Goal: Task Accomplishment & Management: Manage account settings

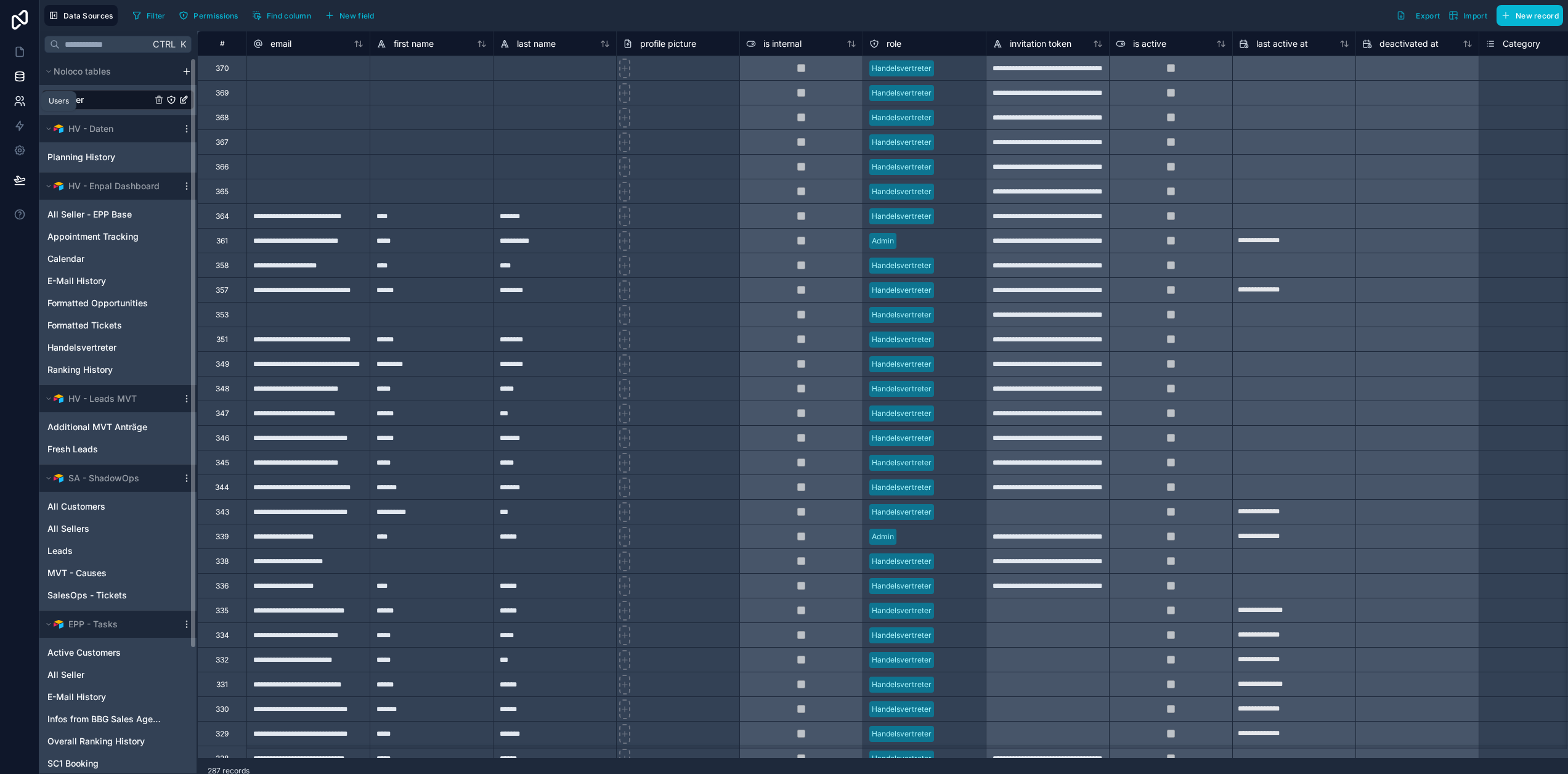
click at [22, 102] on icon at bounding box center [20, 101] width 12 height 12
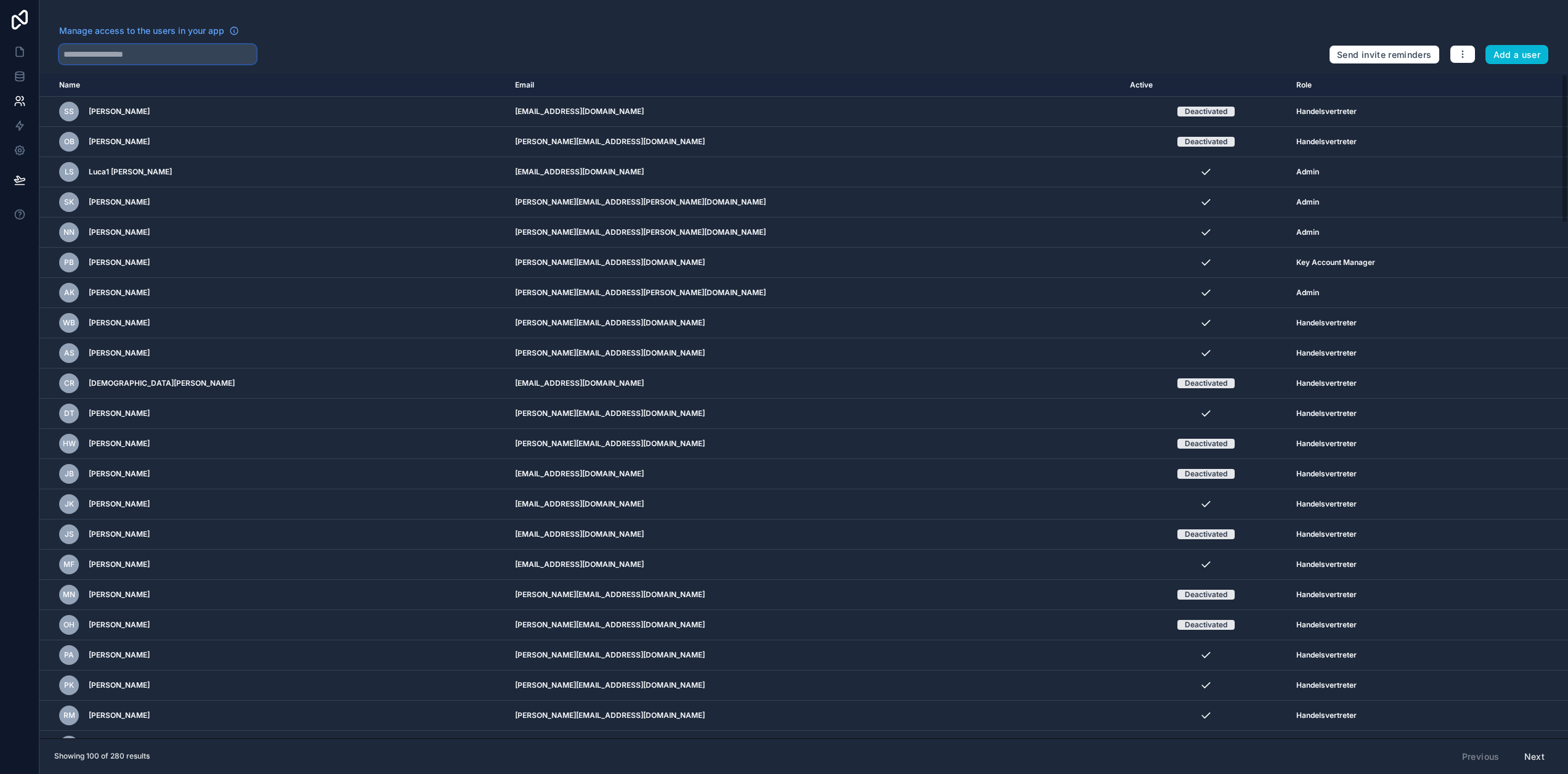
drag, startPoint x: 154, startPoint y: 51, endPoint x: 162, endPoint y: 53, distance: 8.2
click at [154, 50] on input "text" at bounding box center [158, 54] width 197 height 20
paste input "**********"
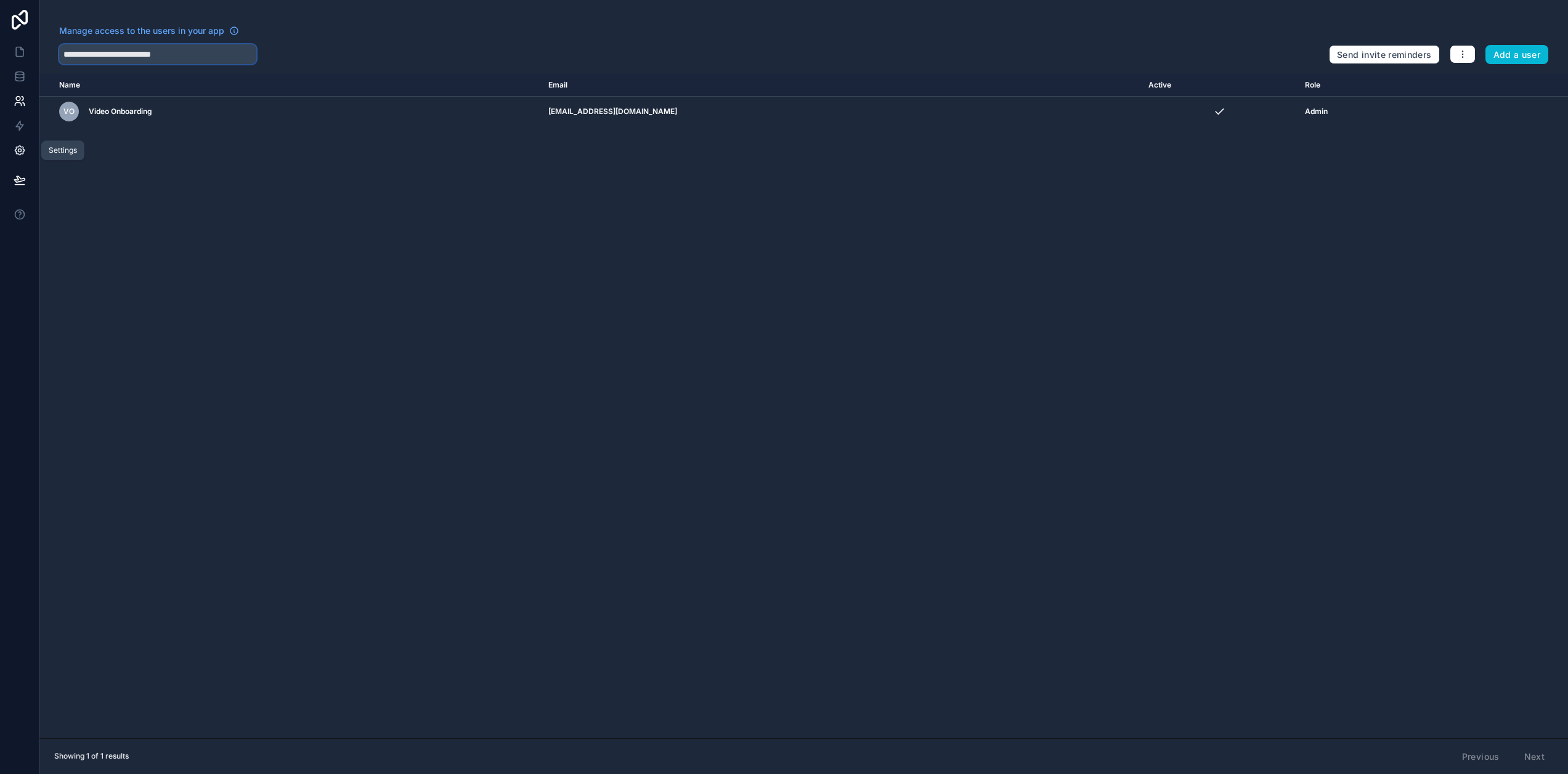
type input "**********"
click at [21, 151] on icon at bounding box center [19, 150] width 3 height 3
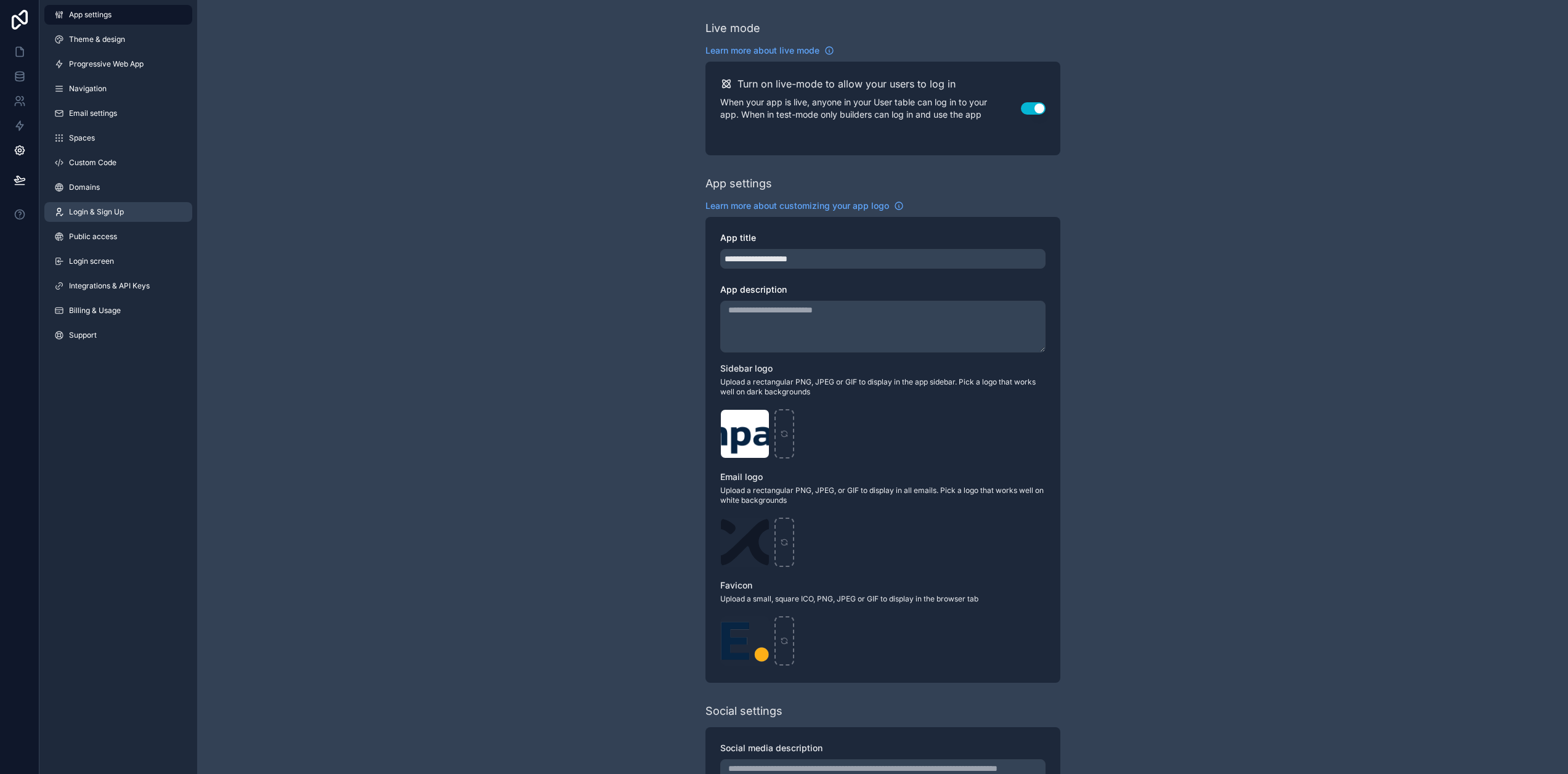
click at [114, 216] on span "Login & Sign Up" at bounding box center [96, 212] width 55 height 10
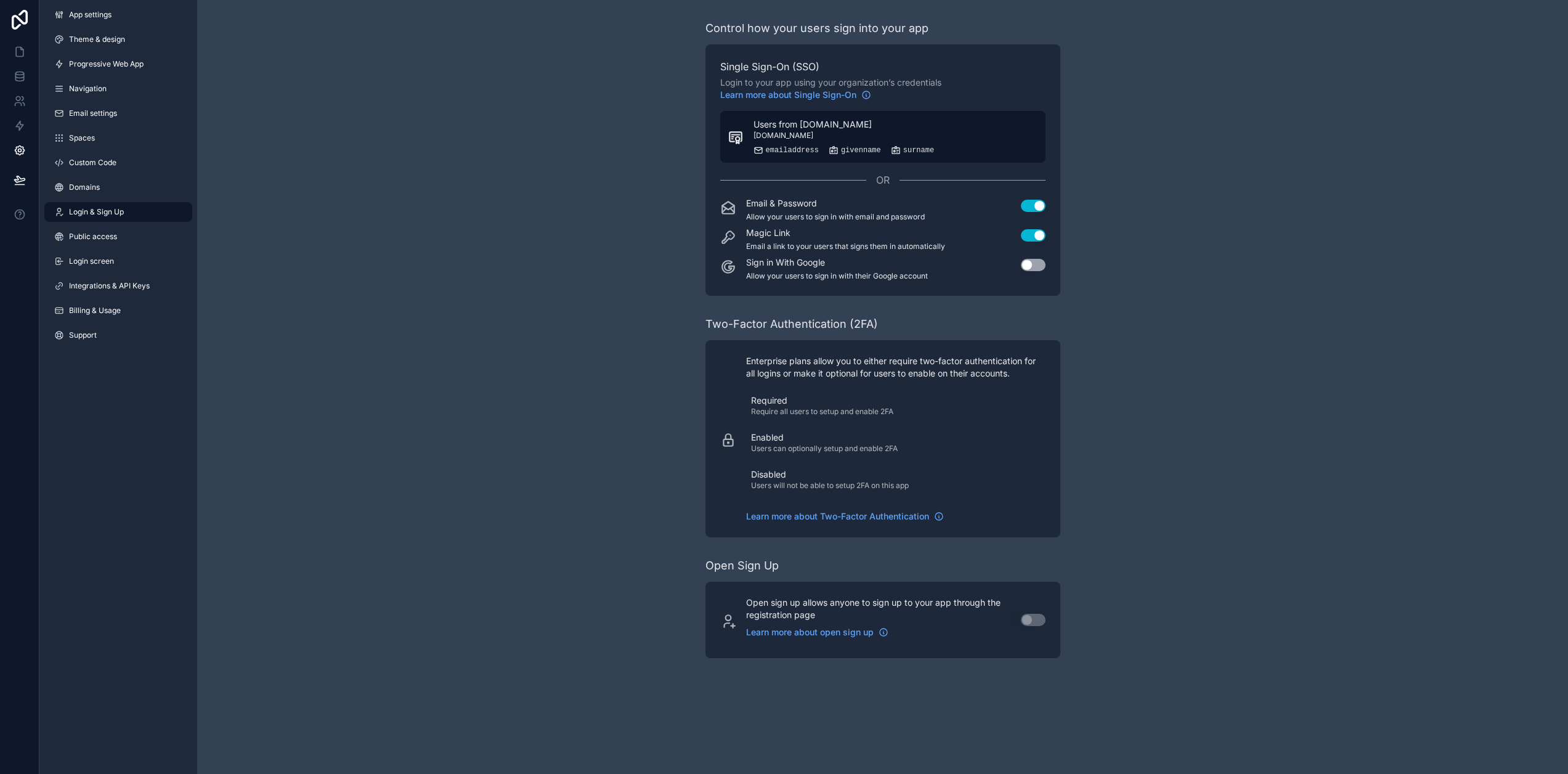
click at [820, 129] on span "Users from [DOMAIN_NAME]" at bounding box center [813, 124] width 119 height 12
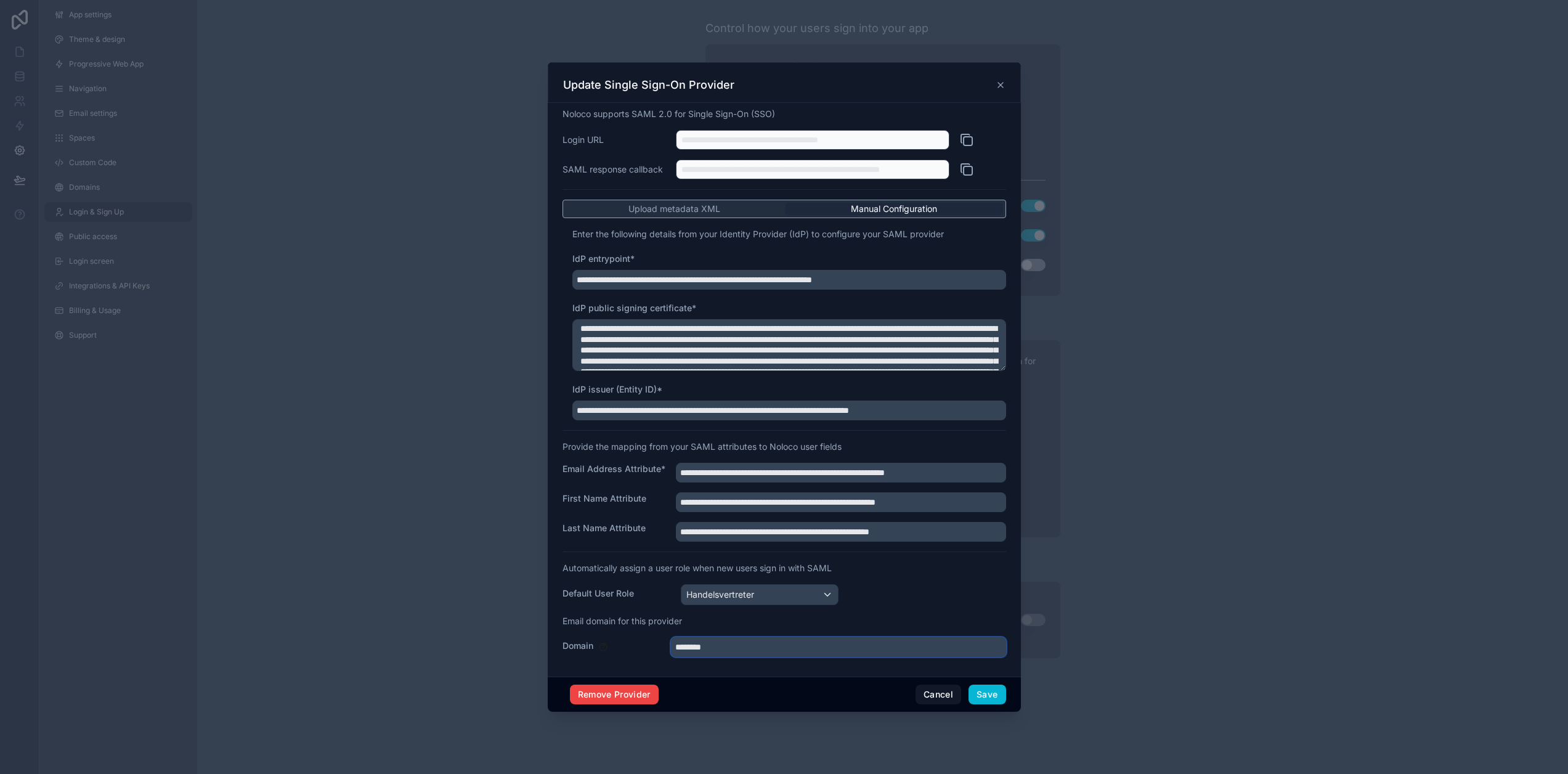
click at [745, 651] on input "********" at bounding box center [838, 647] width 335 height 20
type input "**********"
click at [984, 696] on button "Save" at bounding box center [987, 695] width 37 height 20
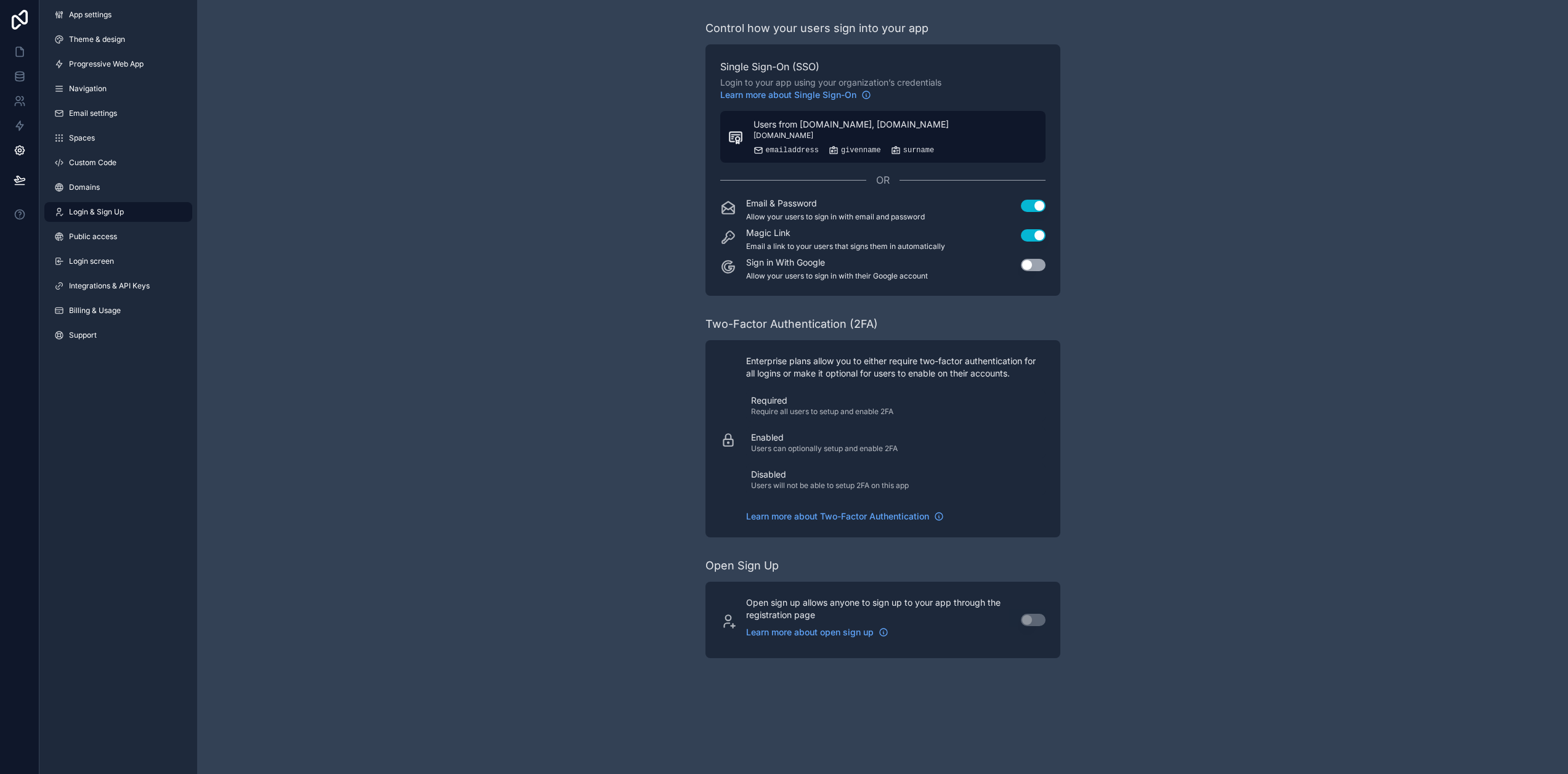
click at [813, 133] on span "[DOMAIN_NAME]" at bounding box center [784, 136] width 60 height 10
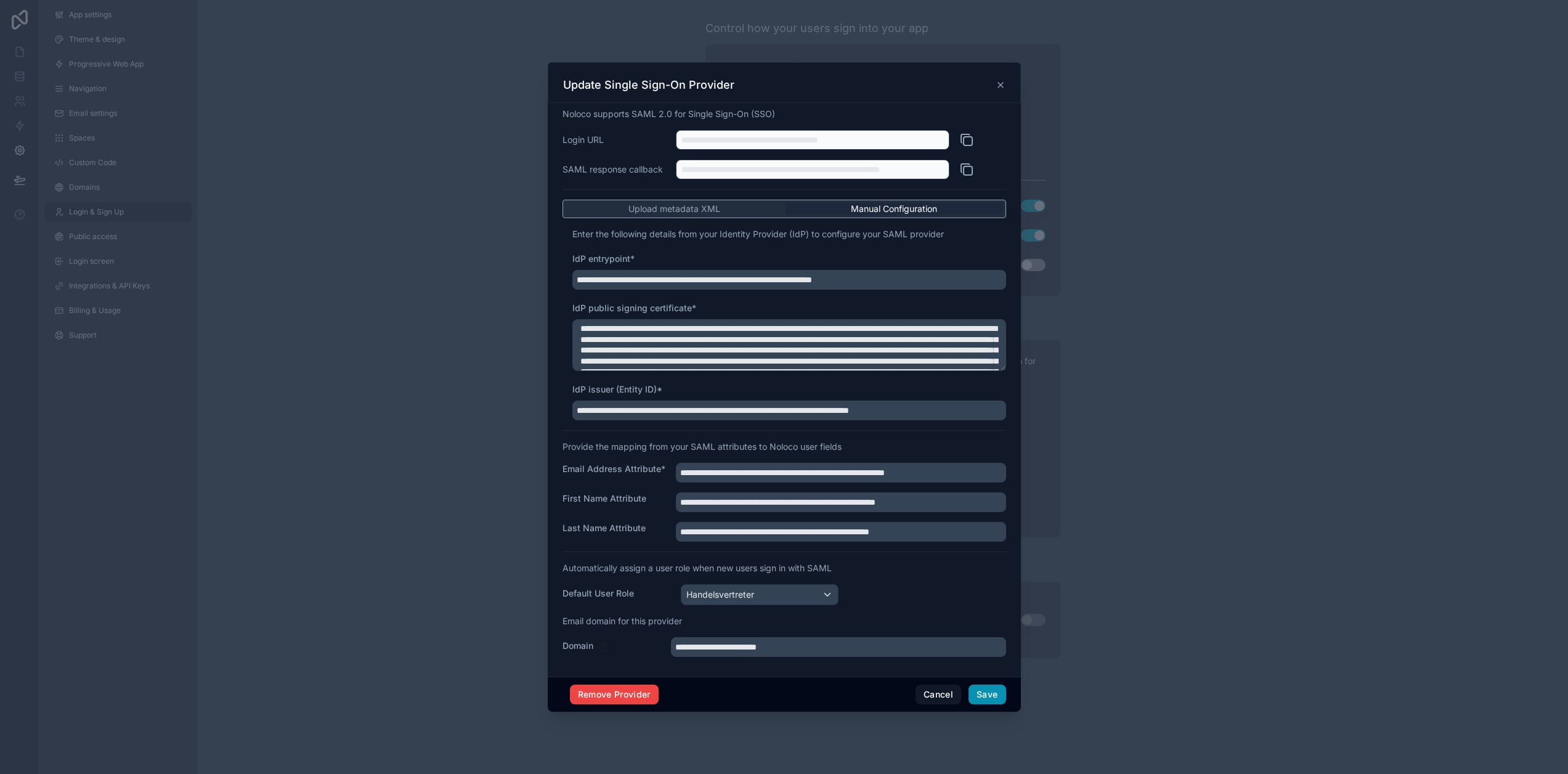
click at [995, 700] on button "Save" at bounding box center [987, 695] width 37 height 20
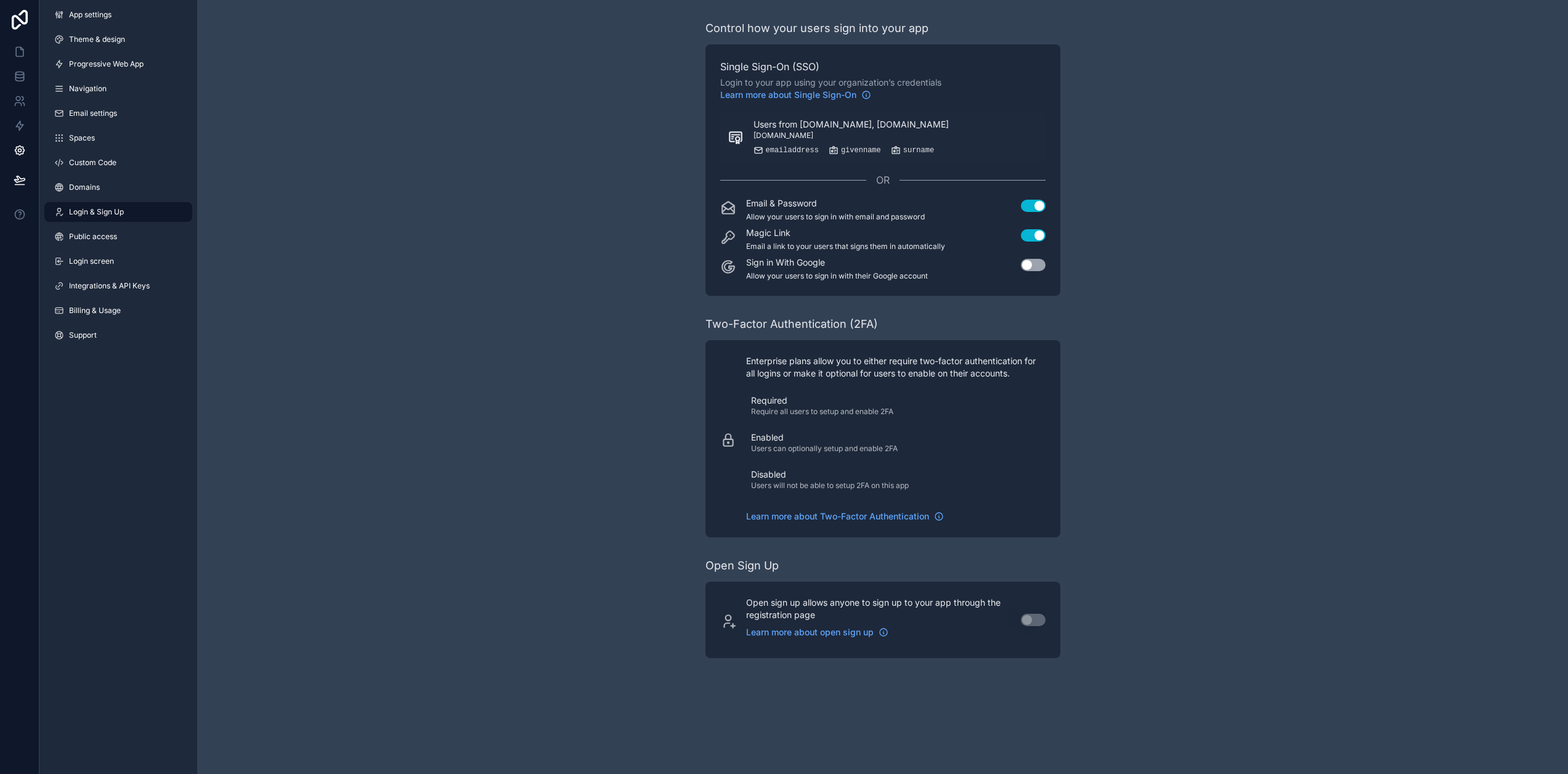
drag, startPoint x: 382, startPoint y: 438, endPoint x: 390, endPoint y: 431, distance: 10.6
click at [382, 437] on div "Control how your users sign into your app Single Sign-On (SSO) Login to your ap…" at bounding box center [883, 339] width 1371 height 678
click at [375, 282] on div "Control how your users sign into your app Single Sign-On (SSO) Login to your ap…" at bounding box center [883, 339] width 1371 height 678
click at [830, 128] on span "Users from [DOMAIN_NAME], [DOMAIN_NAME]" at bounding box center [851, 124] width 195 height 12
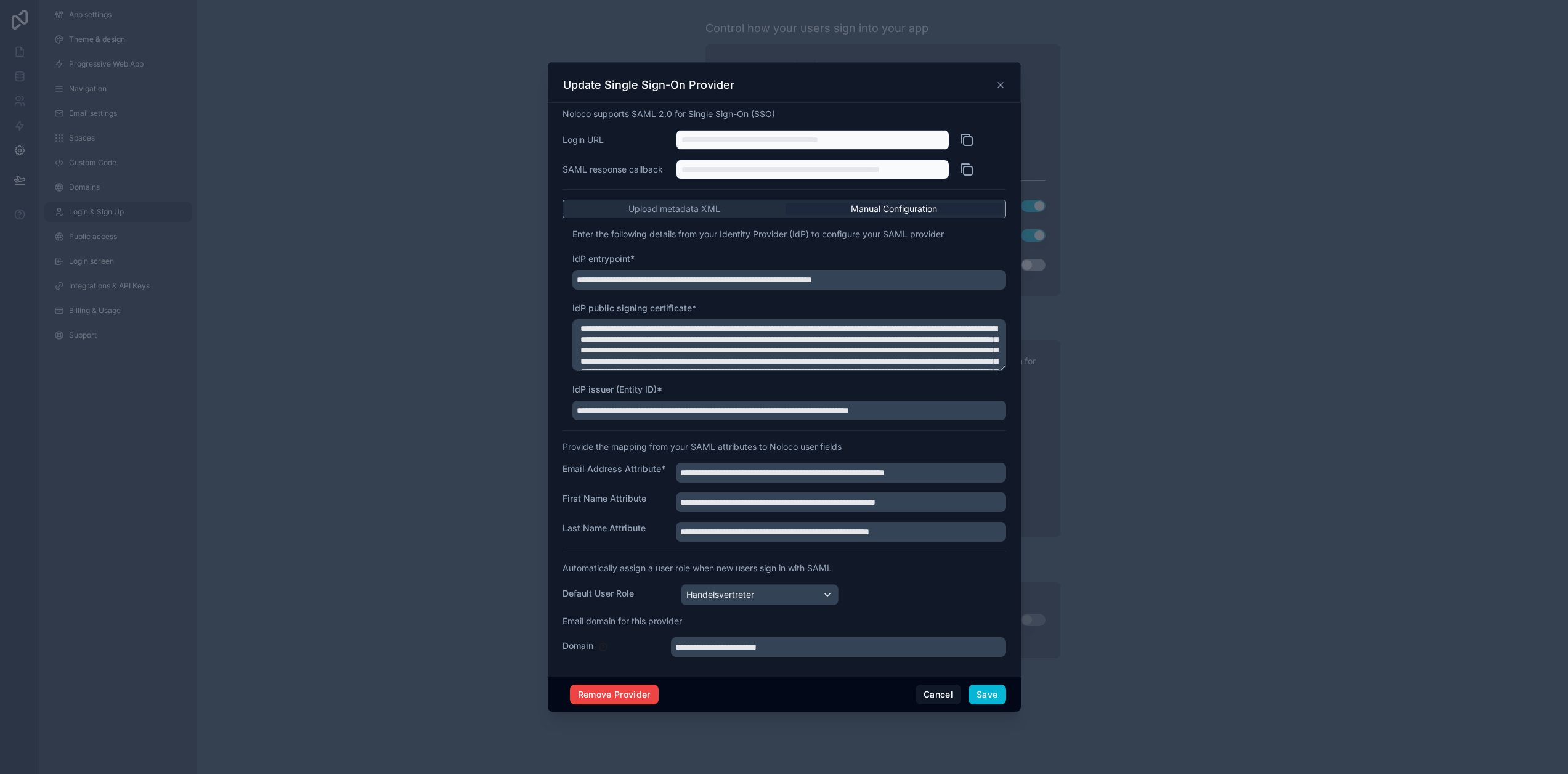
click at [998, 90] on icon at bounding box center [1000, 85] width 10 height 10
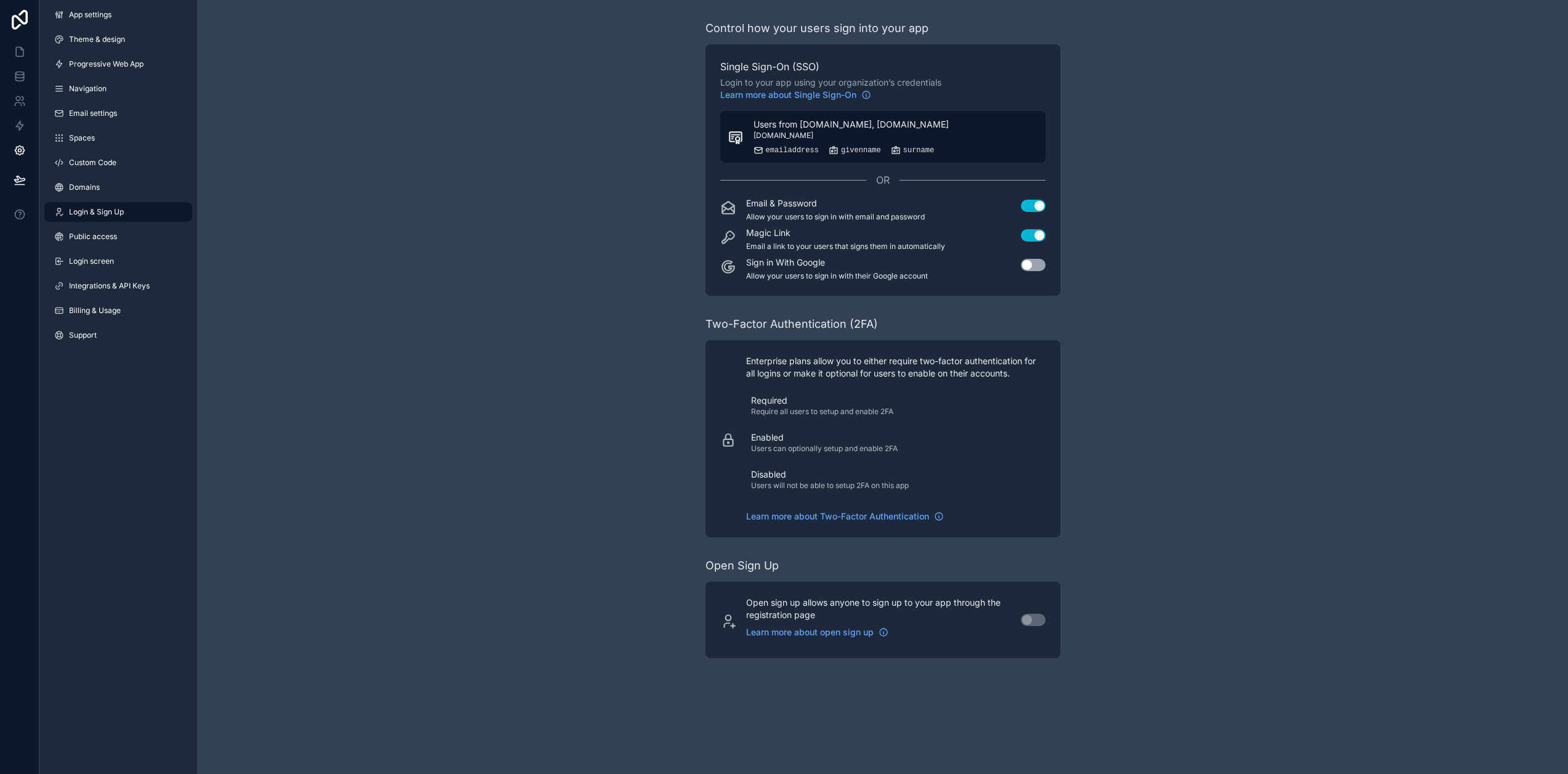
click at [807, 145] on div "emailaddress" at bounding box center [786, 150] width 65 height 10
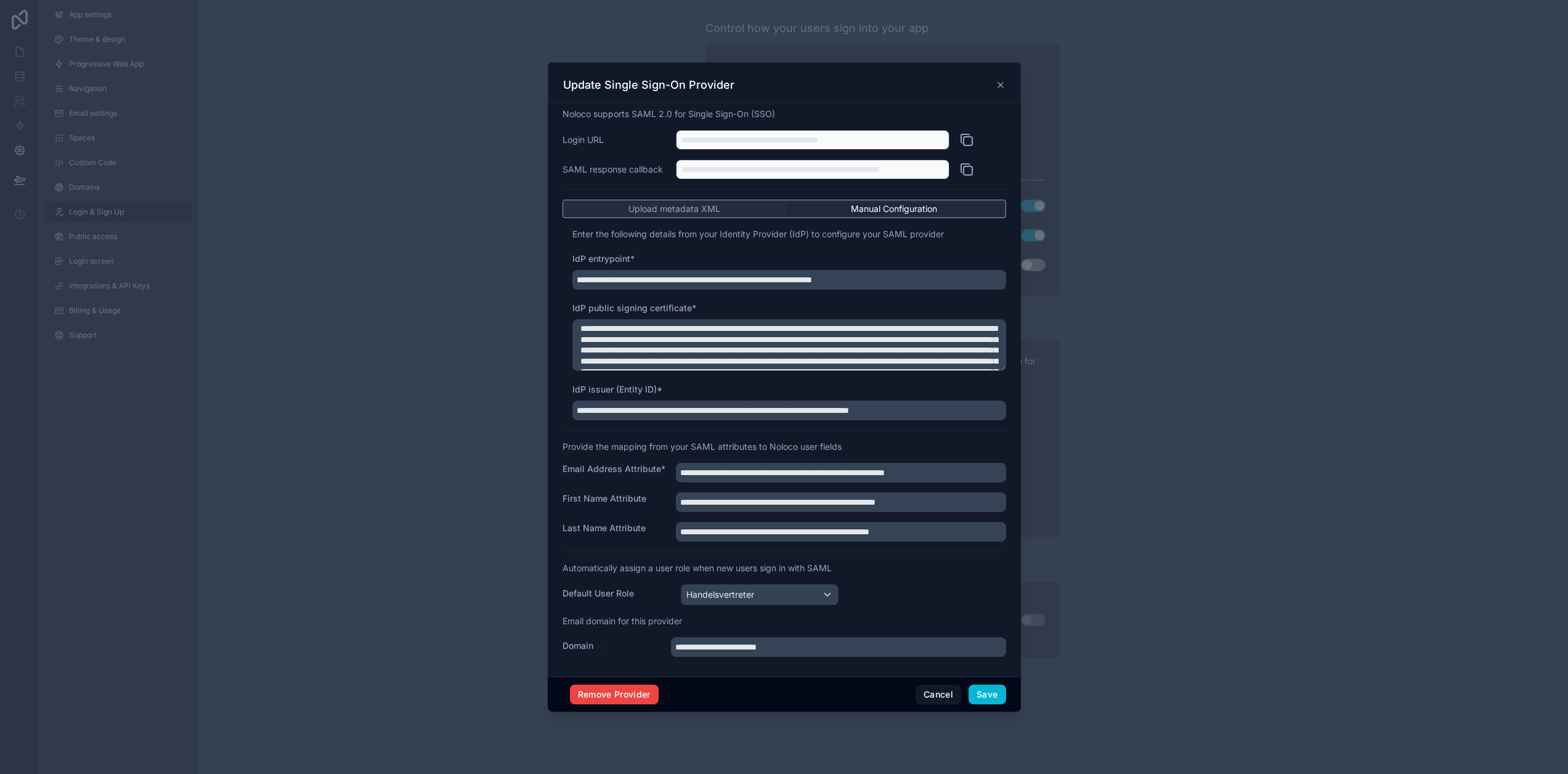
click at [997, 87] on icon at bounding box center [1000, 85] width 10 height 10
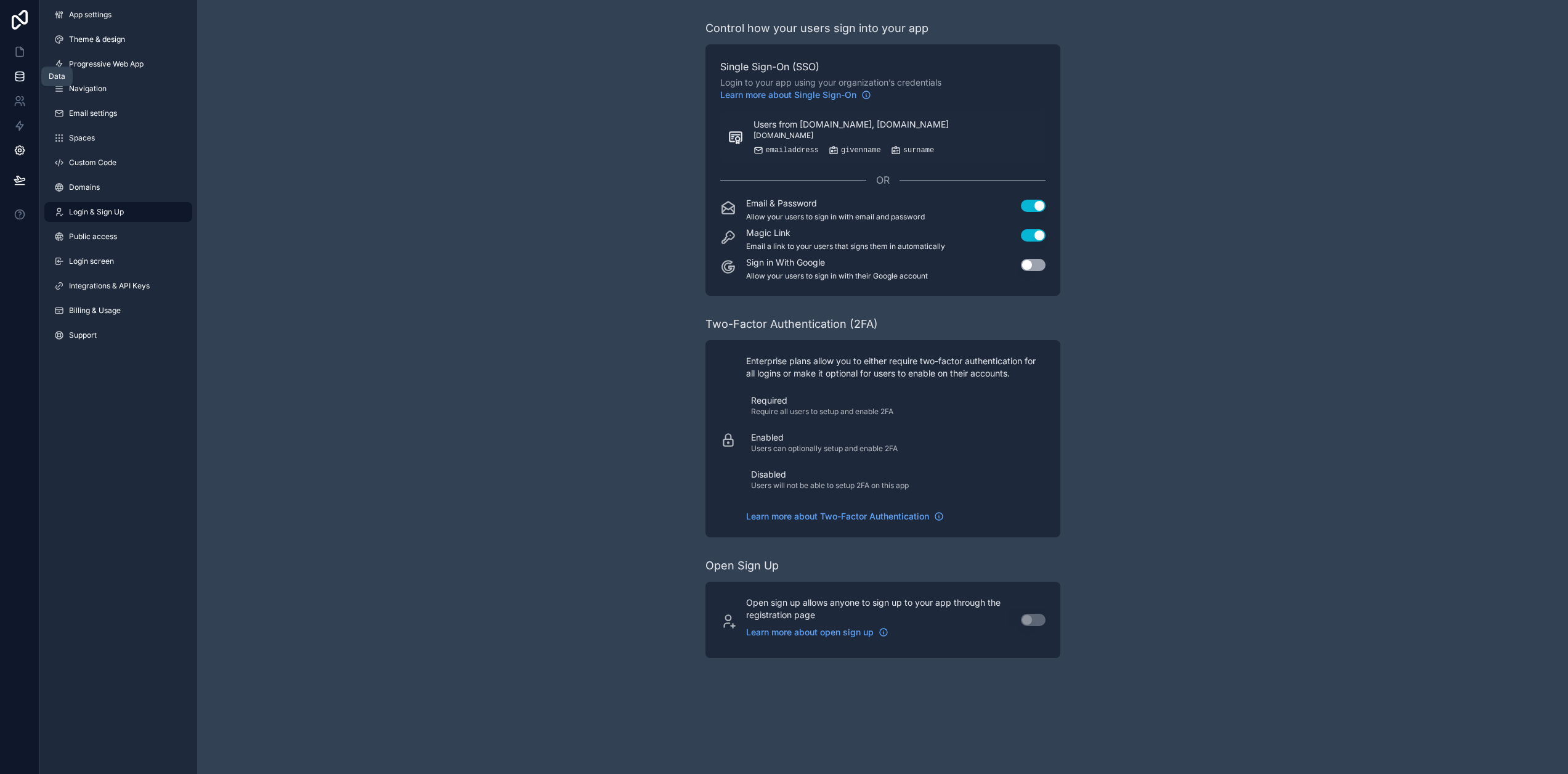
click at [29, 80] on link at bounding box center [20, 76] width 39 height 25
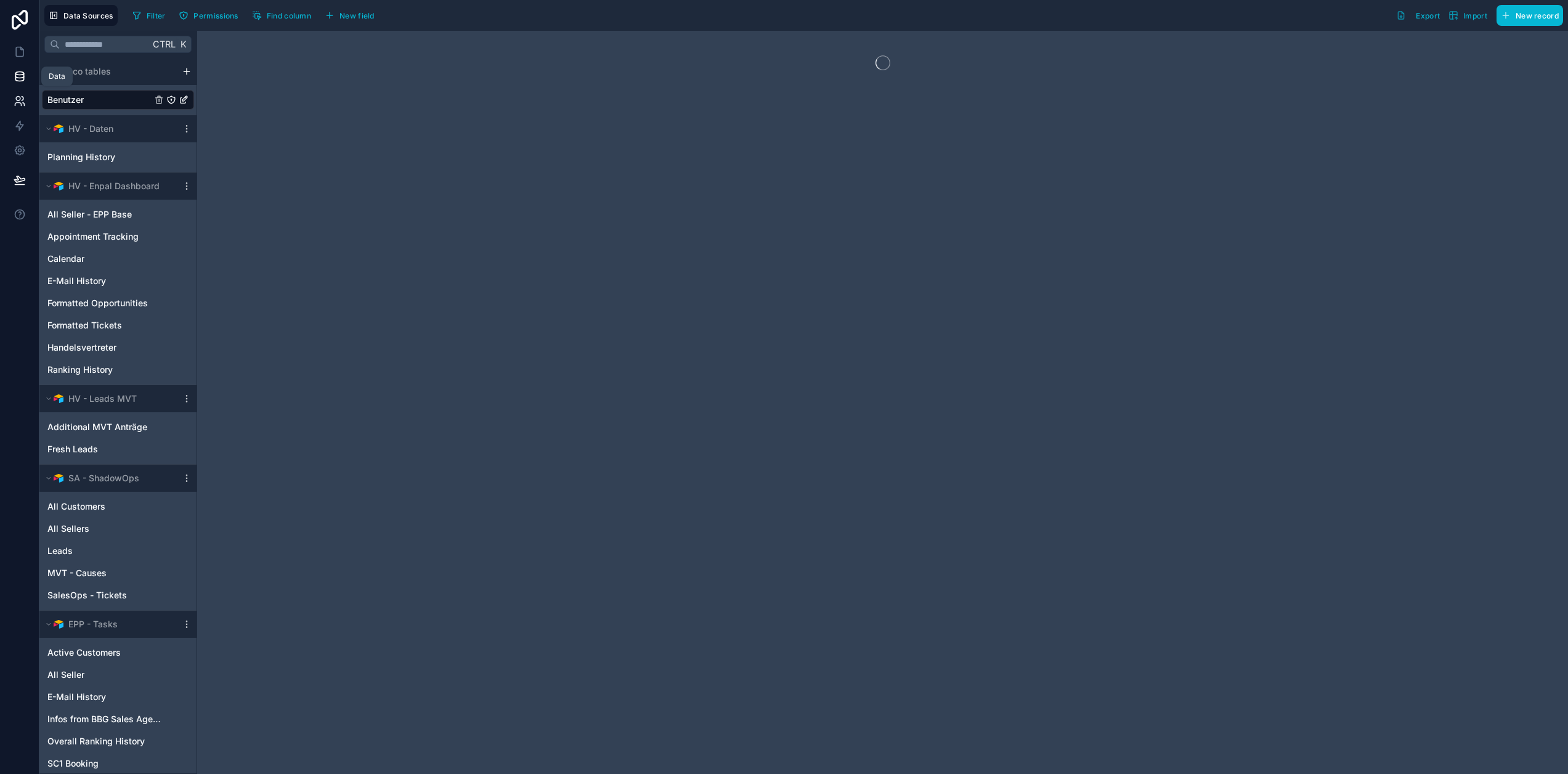
click at [24, 104] on icon at bounding box center [23, 104] width 2 height 3
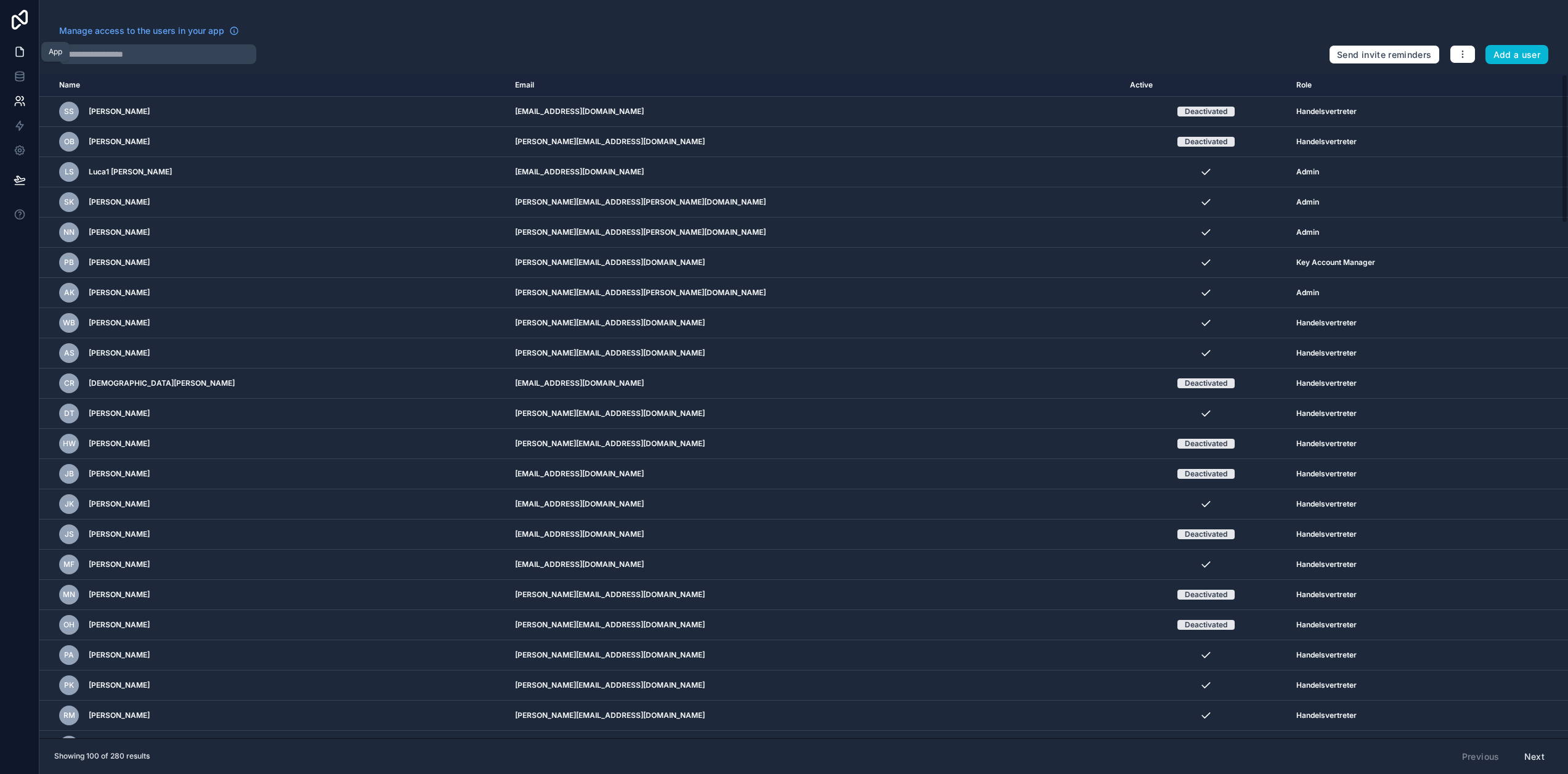
click at [15, 54] on icon at bounding box center [20, 51] width 12 height 12
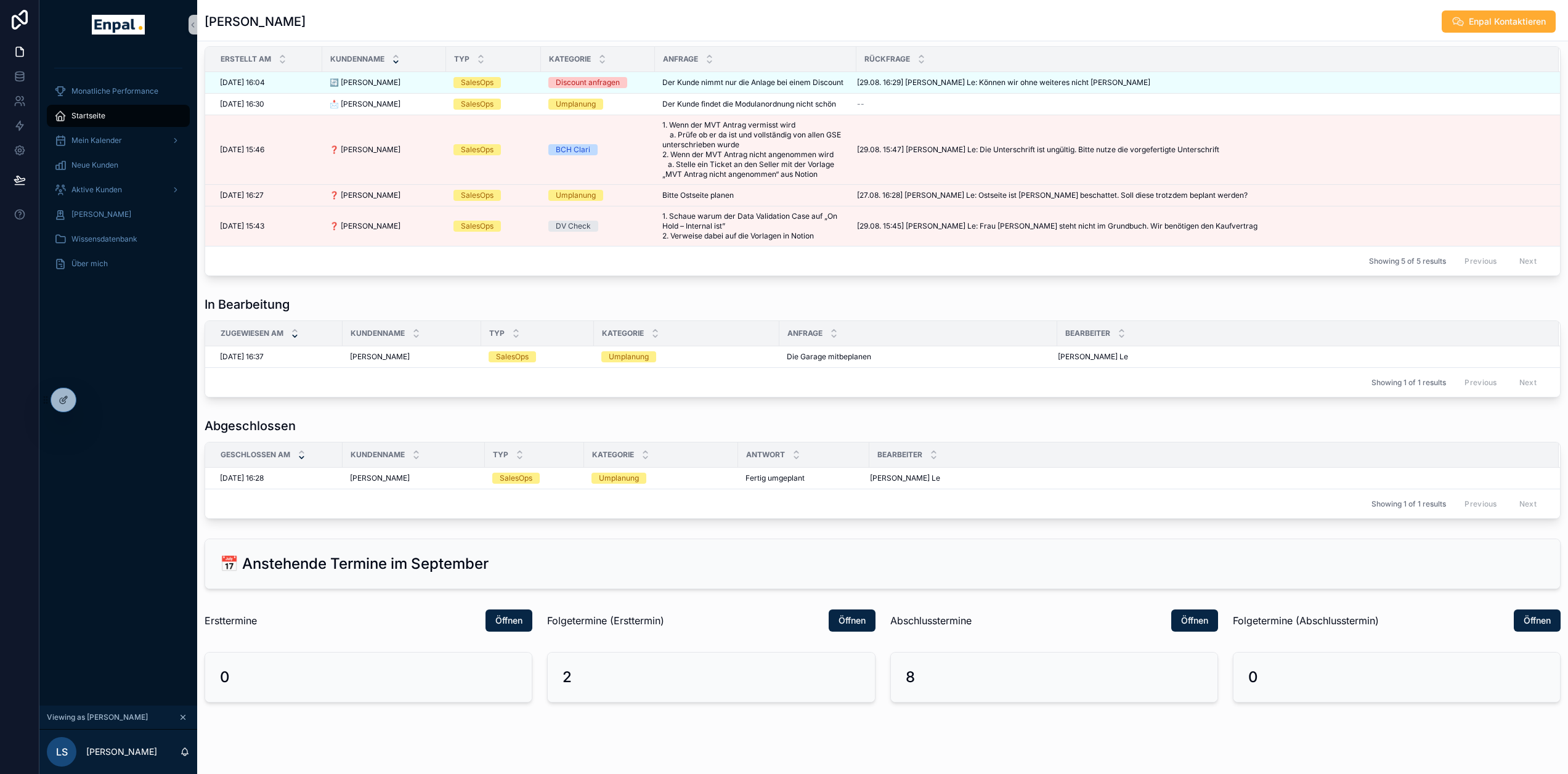
scroll to position [815, 0]
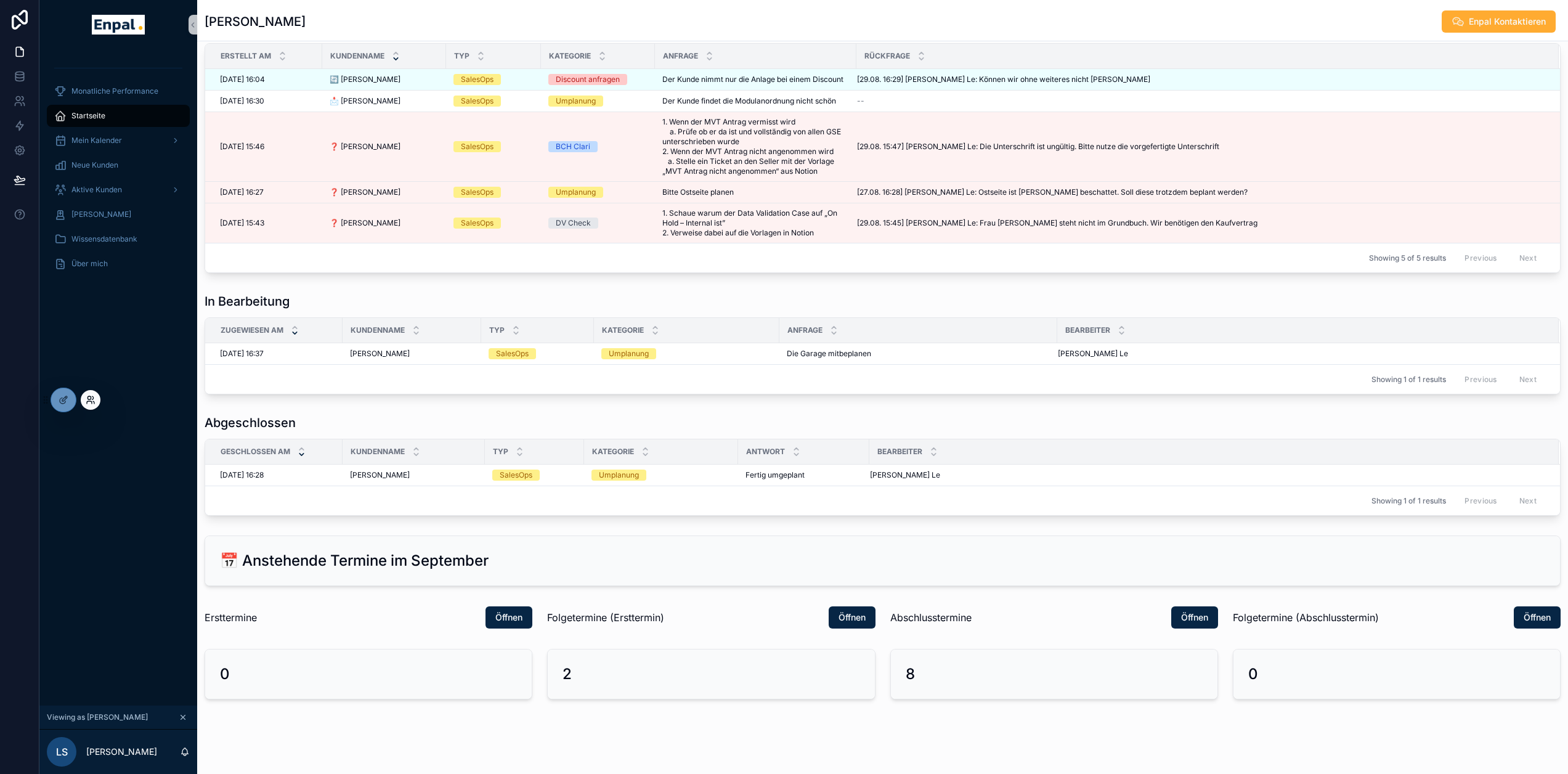
click at [90, 399] on icon at bounding box center [90, 399] width 10 height 10
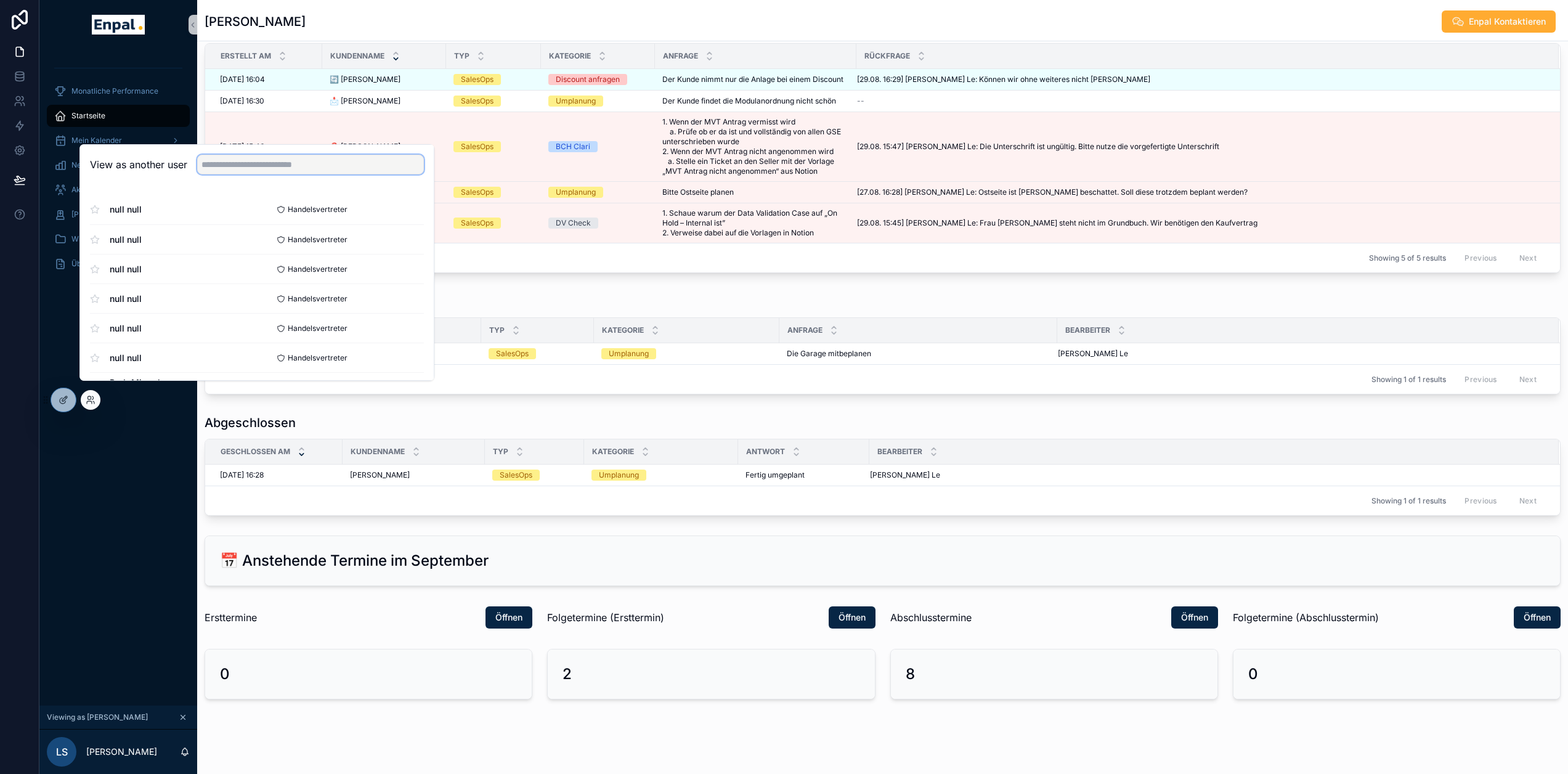
click at [353, 167] on input "text" at bounding box center [311, 164] width 227 height 20
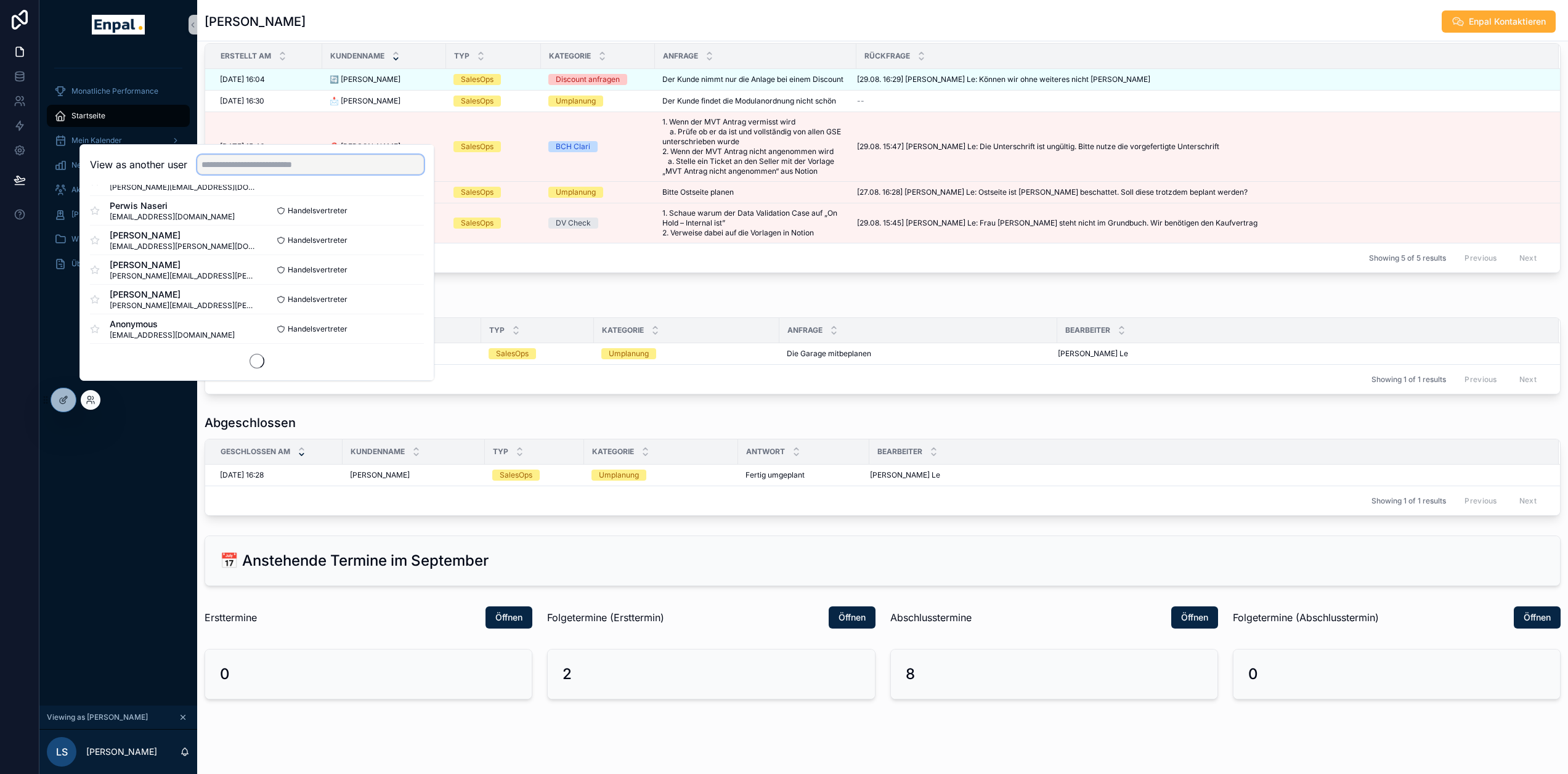
scroll to position [739, 0]
click at [158, 481] on div "Monatliche Performance Startseite Mein Kalender Neue Kunden Aktive [PERSON_NAME…" at bounding box center [119, 377] width 158 height 656
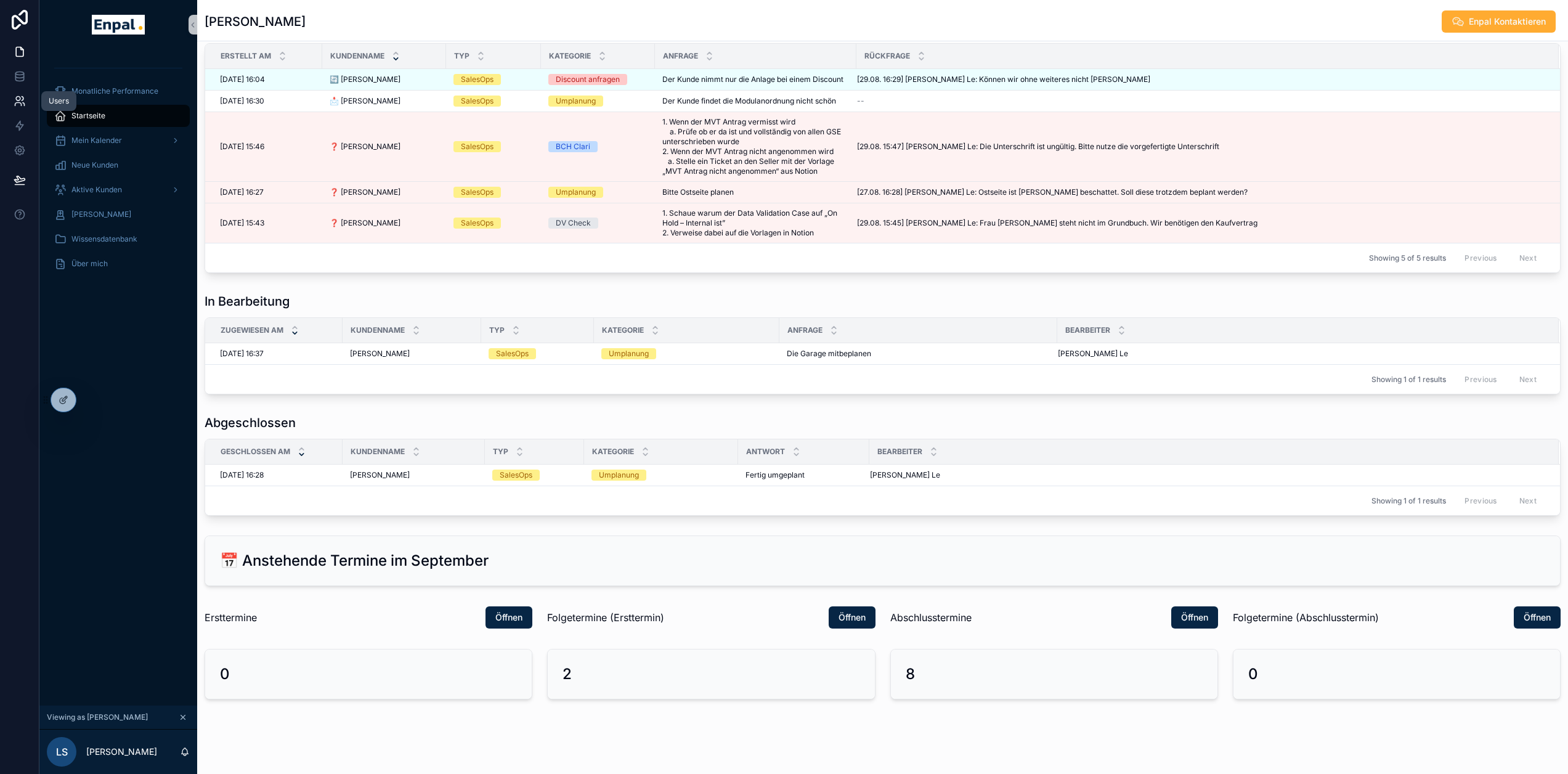
click at [18, 99] on icon at bounding box center [20, 101] width 12 height 12
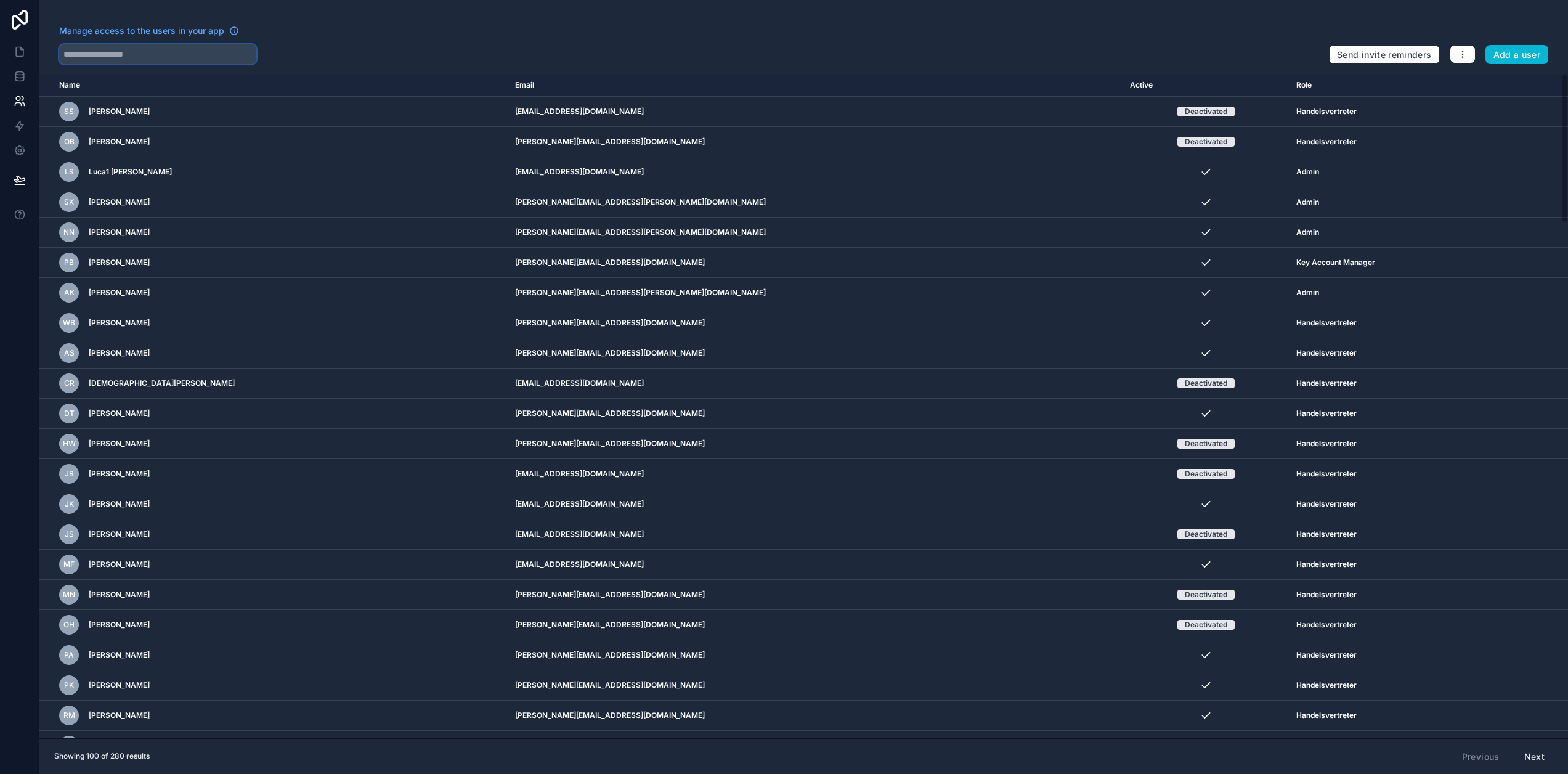
click at [149, 48] on input "text" at bounding box center [158, 54] width 197 height 20
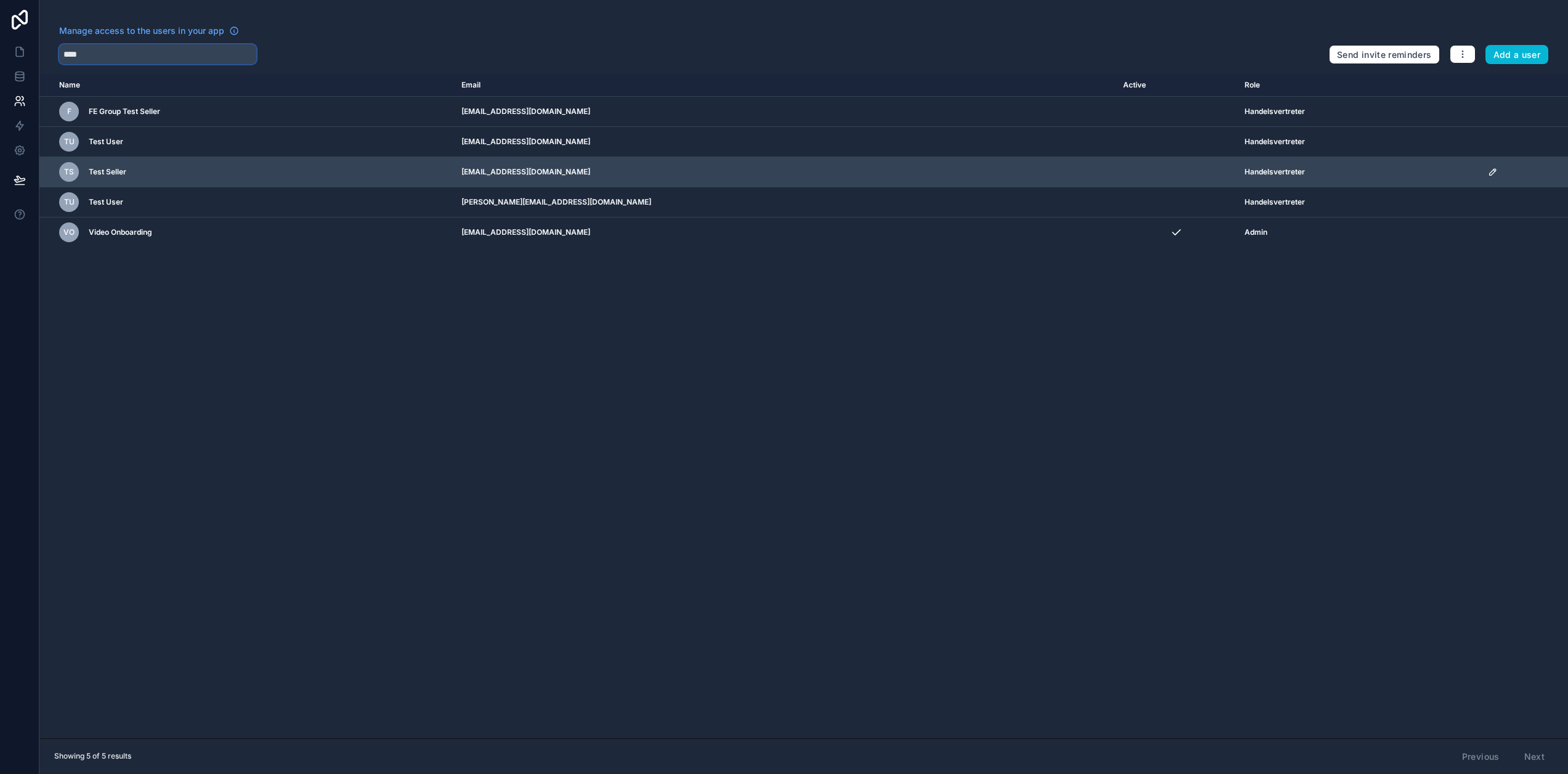
type input "****"
click at [1494, 170] on icon "scrollable content" at bounding box center [1494, 170] width 2 height 2
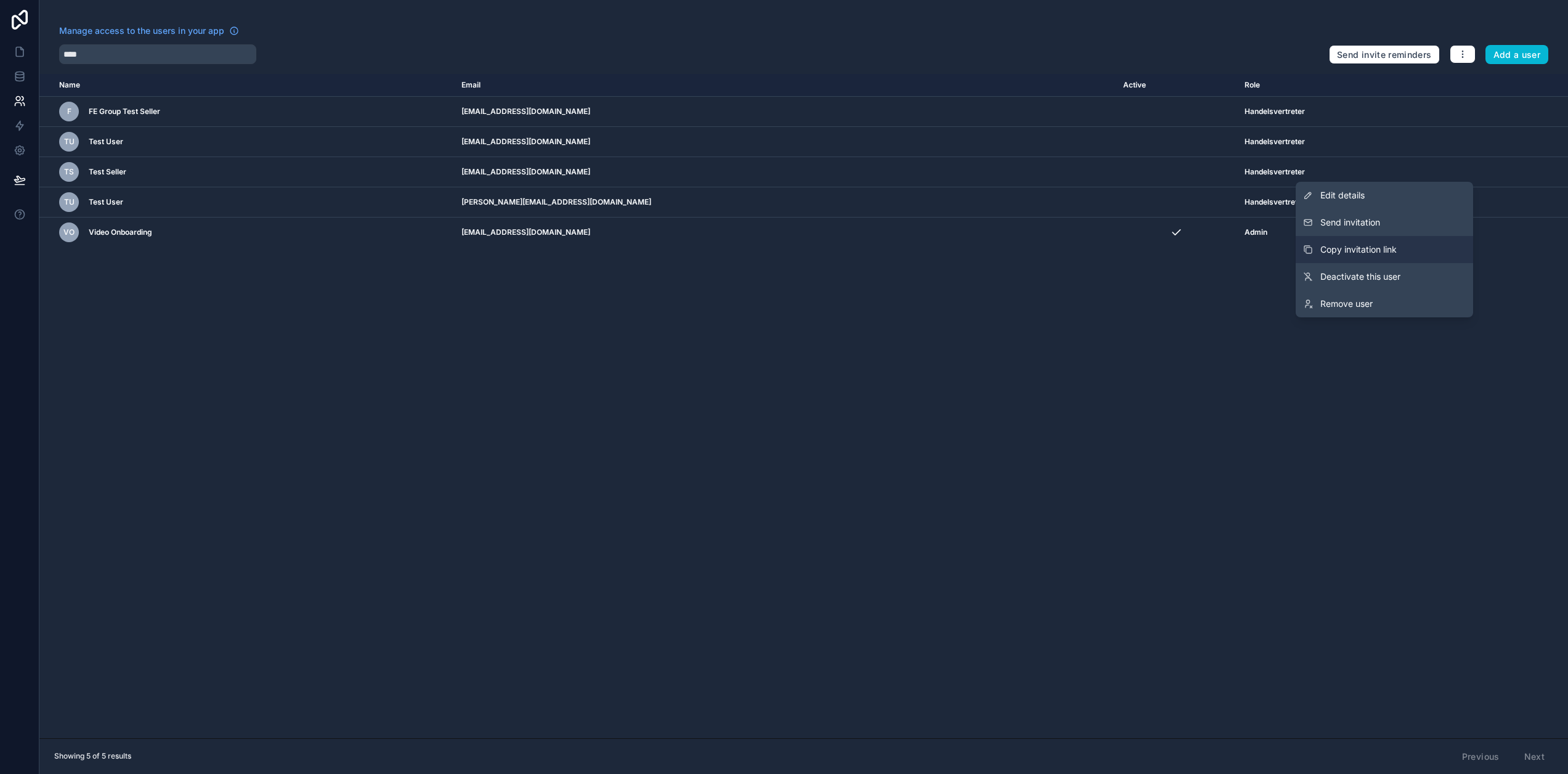
click at [1397, 248] on span "Copy invitation link" at bounding box center [1358, 250] width 76 height 12
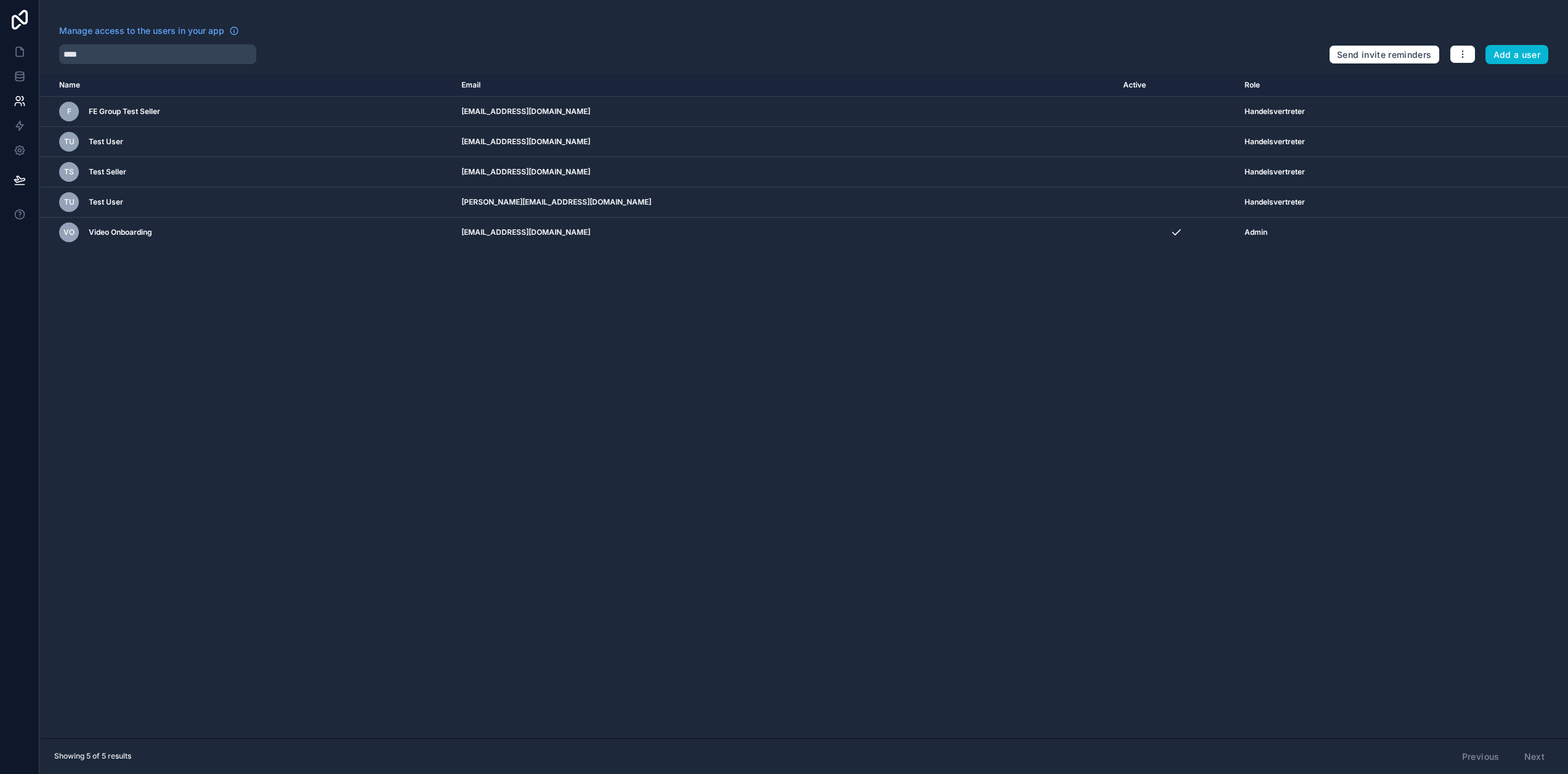
click at [636, 407] on div "Name Email Active Role [DOMAIN_NAME] F FE Group Test Seller [EMAIL_ADDRESS][DOM…" at bounding box center [804, 406] width 1529 height 665
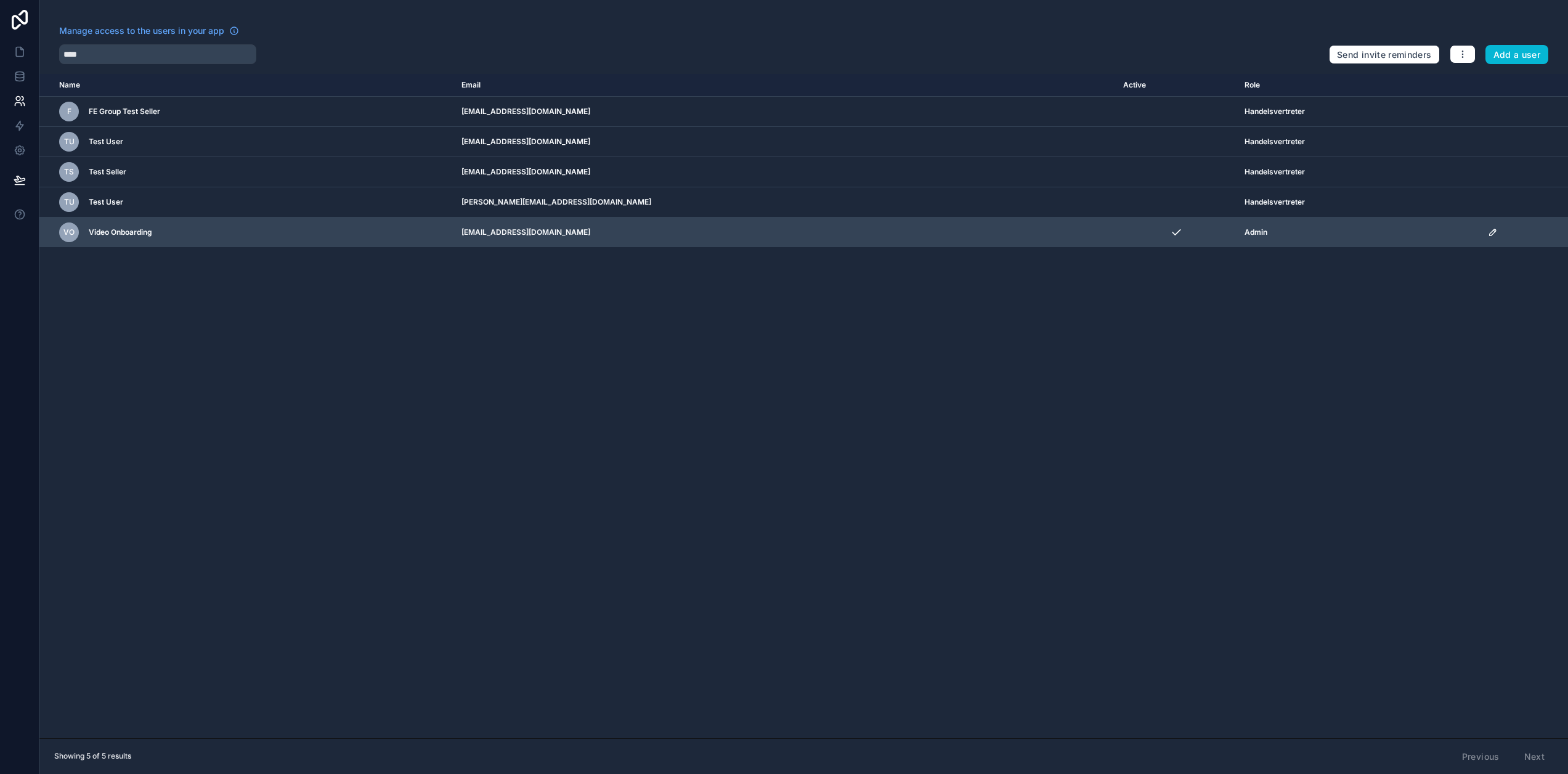
click at [1492, 228] on div "scrollable content" at bounding box center [1524, 232] width 73 height 10
click at [1488, 229] on icon "scrollable content" at bounding box center [1492, 232] width 10 height 10
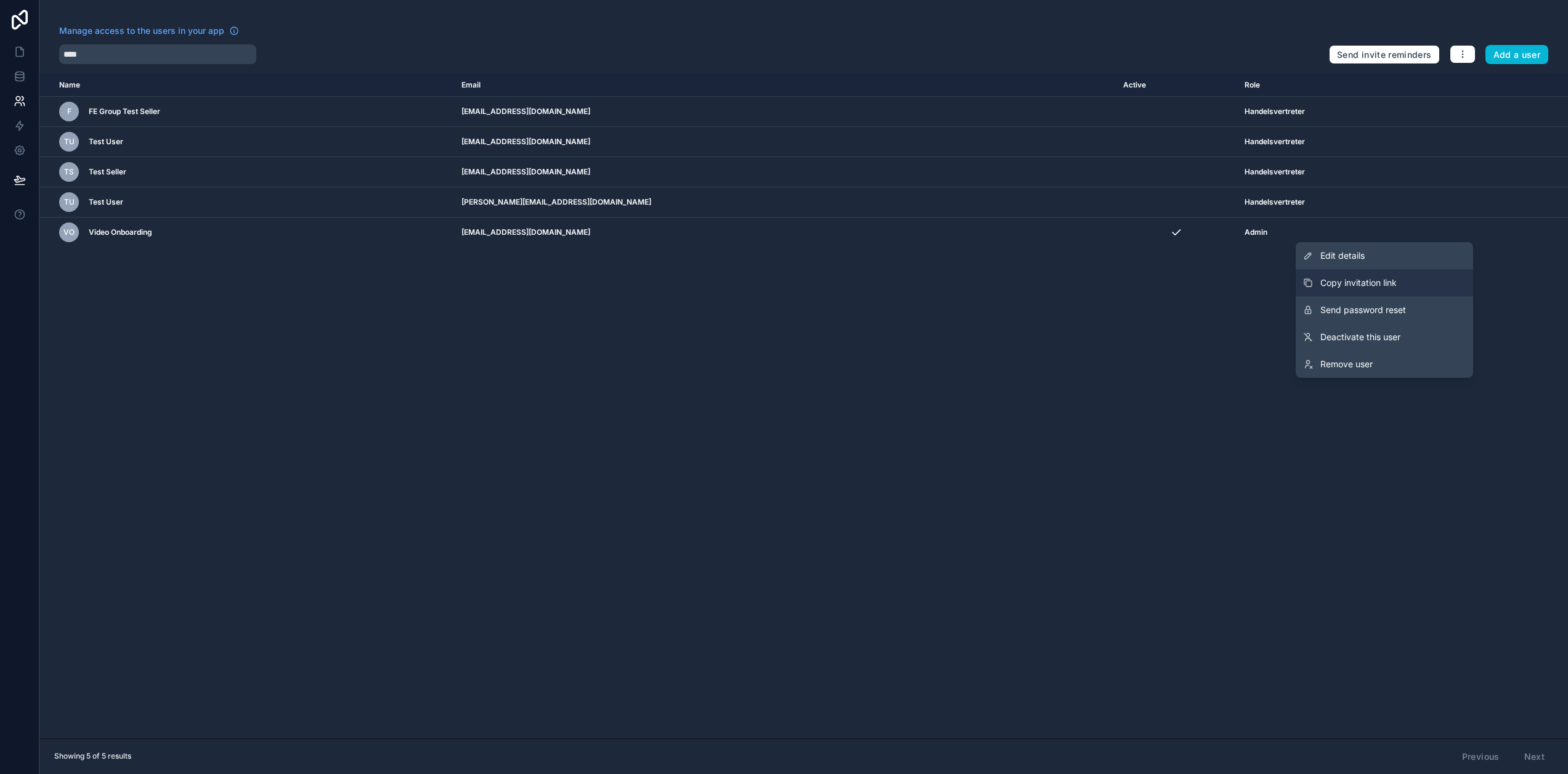
click at [1439, 276] on button "Copy invitation link" at bounding box center [1384, 283] width 177 height 27
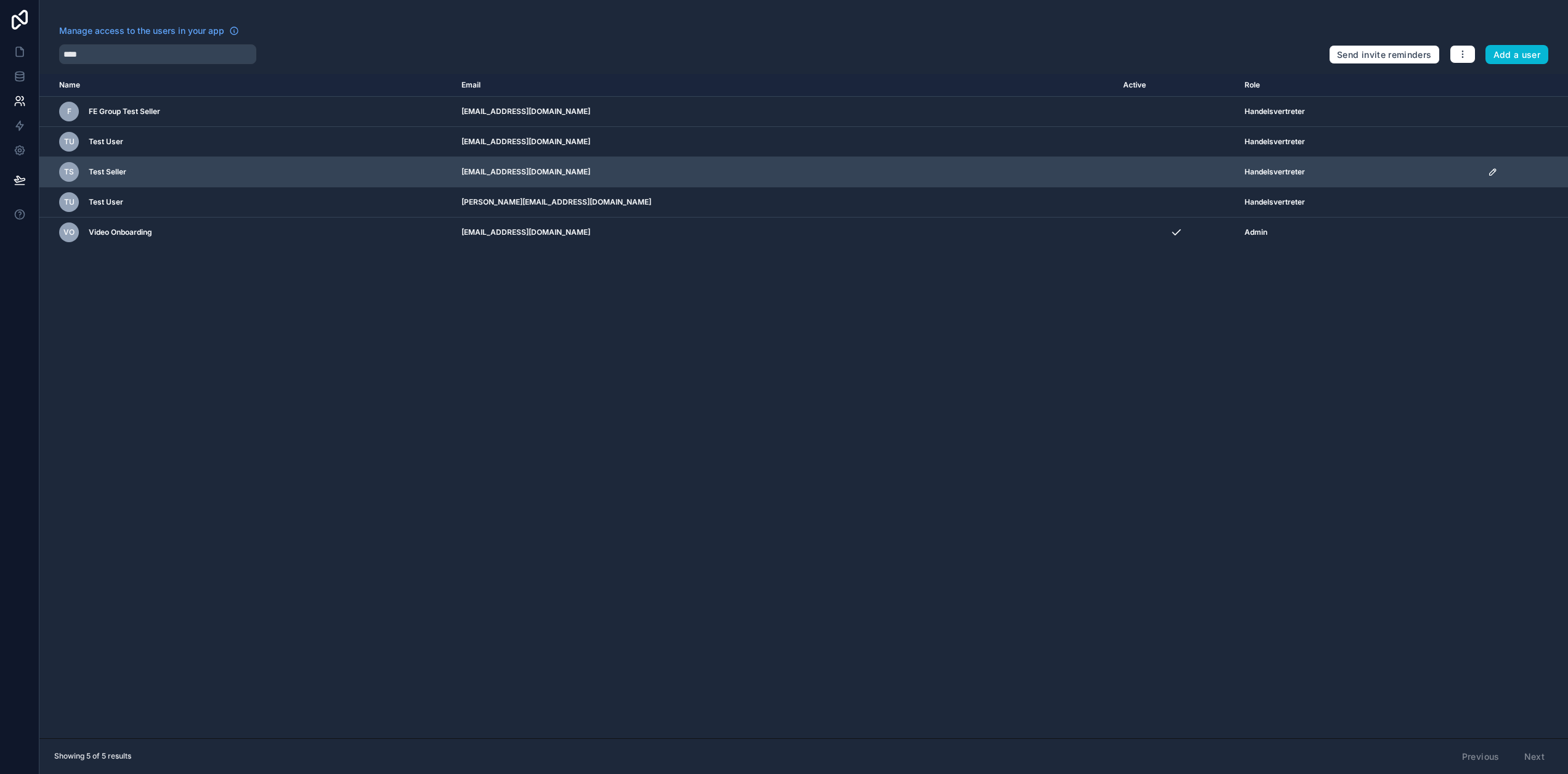
click at [1489, 169] on icon "scrollable content" at bounding box center [1492, 171] width 6 height 6
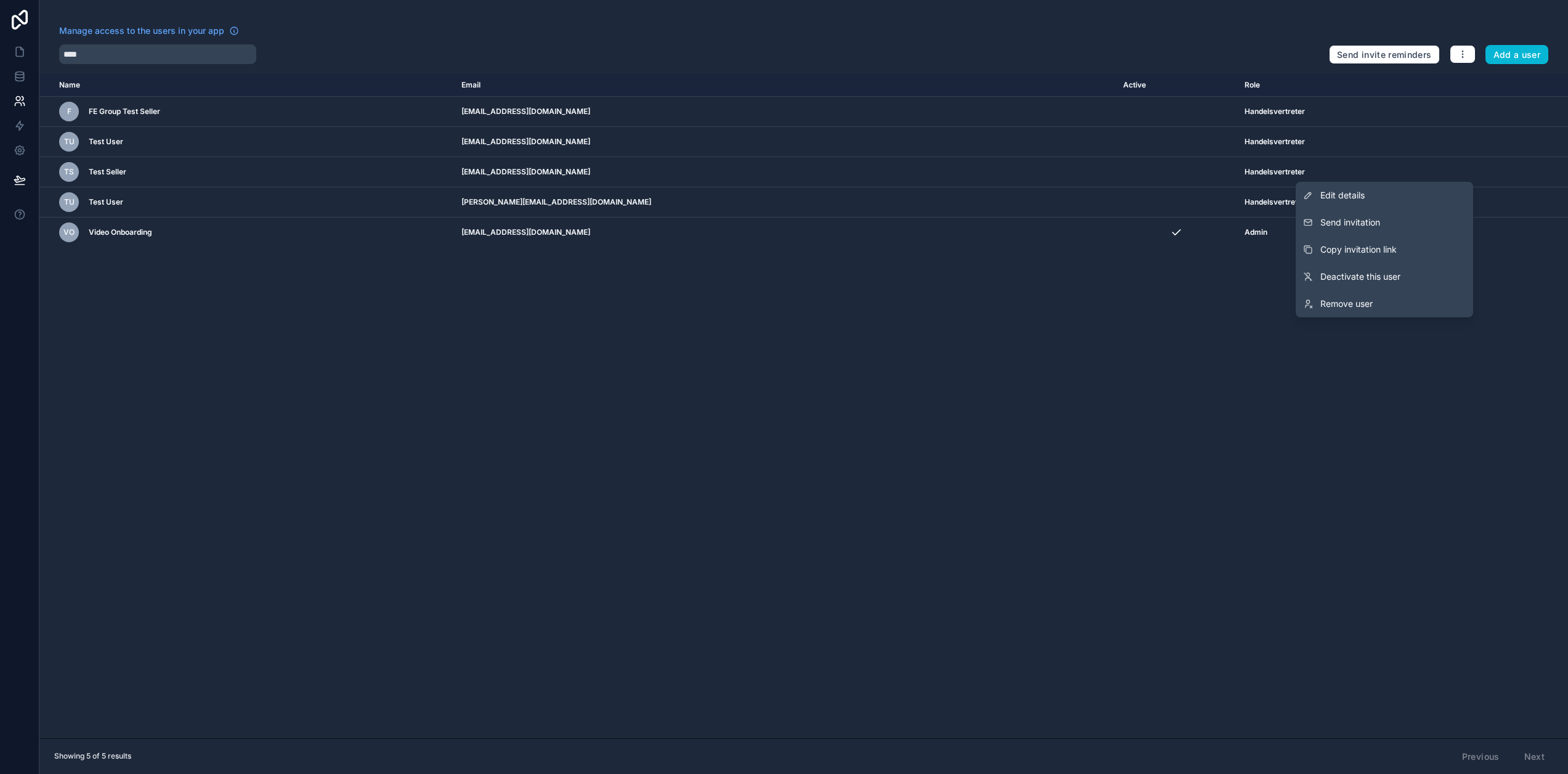
click at [752, 319] on div "Name Email Active Role [DOMAIN_NAME] F FE Group Test Seller [EMAIL_ADDRESS][DOM…" at bounding box center [804, 406] width 1529 height 665
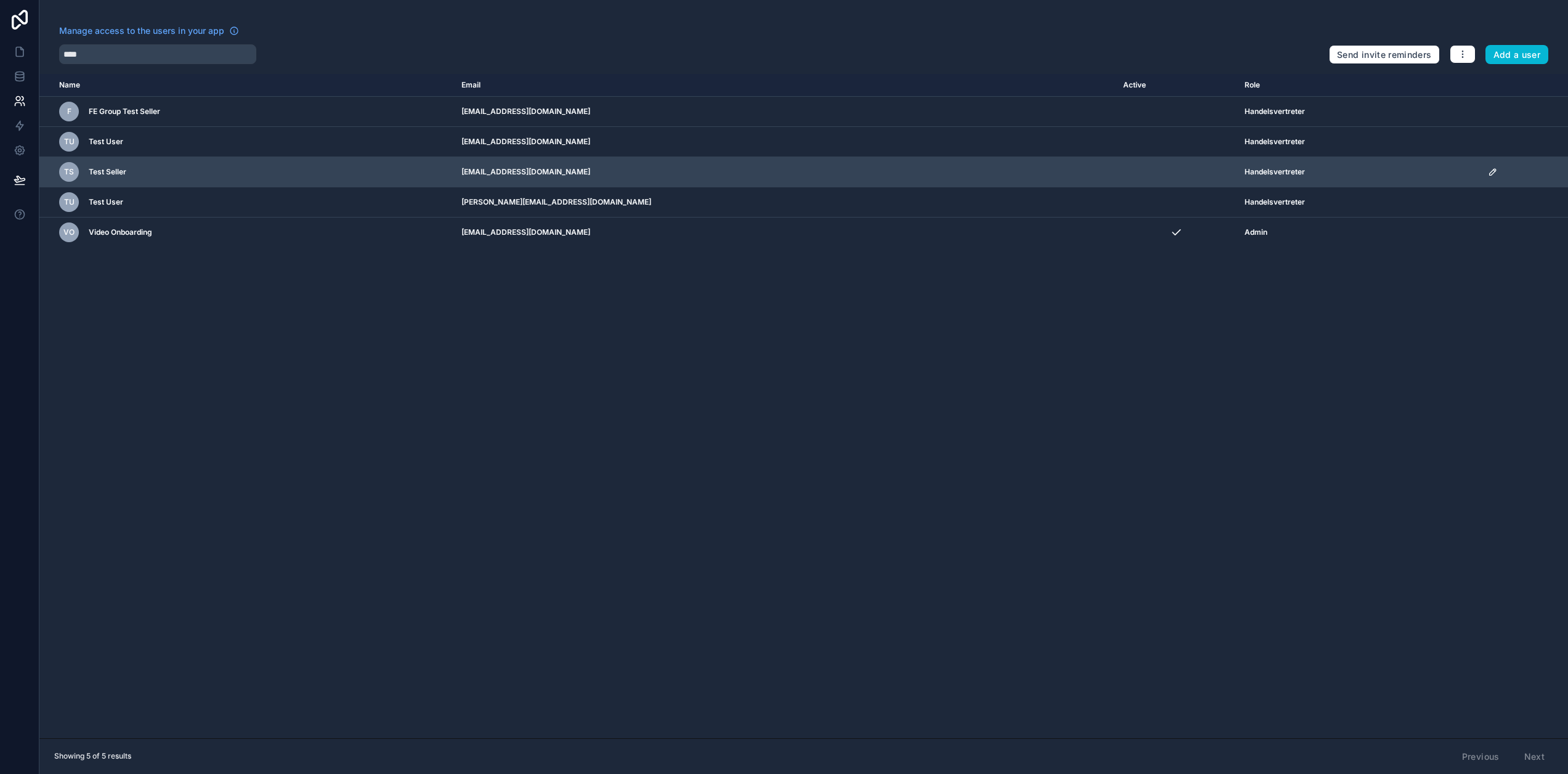
click at [1488, 171] on icon "scrollable content" at bounding box center [1492, 171] width 10 height 10
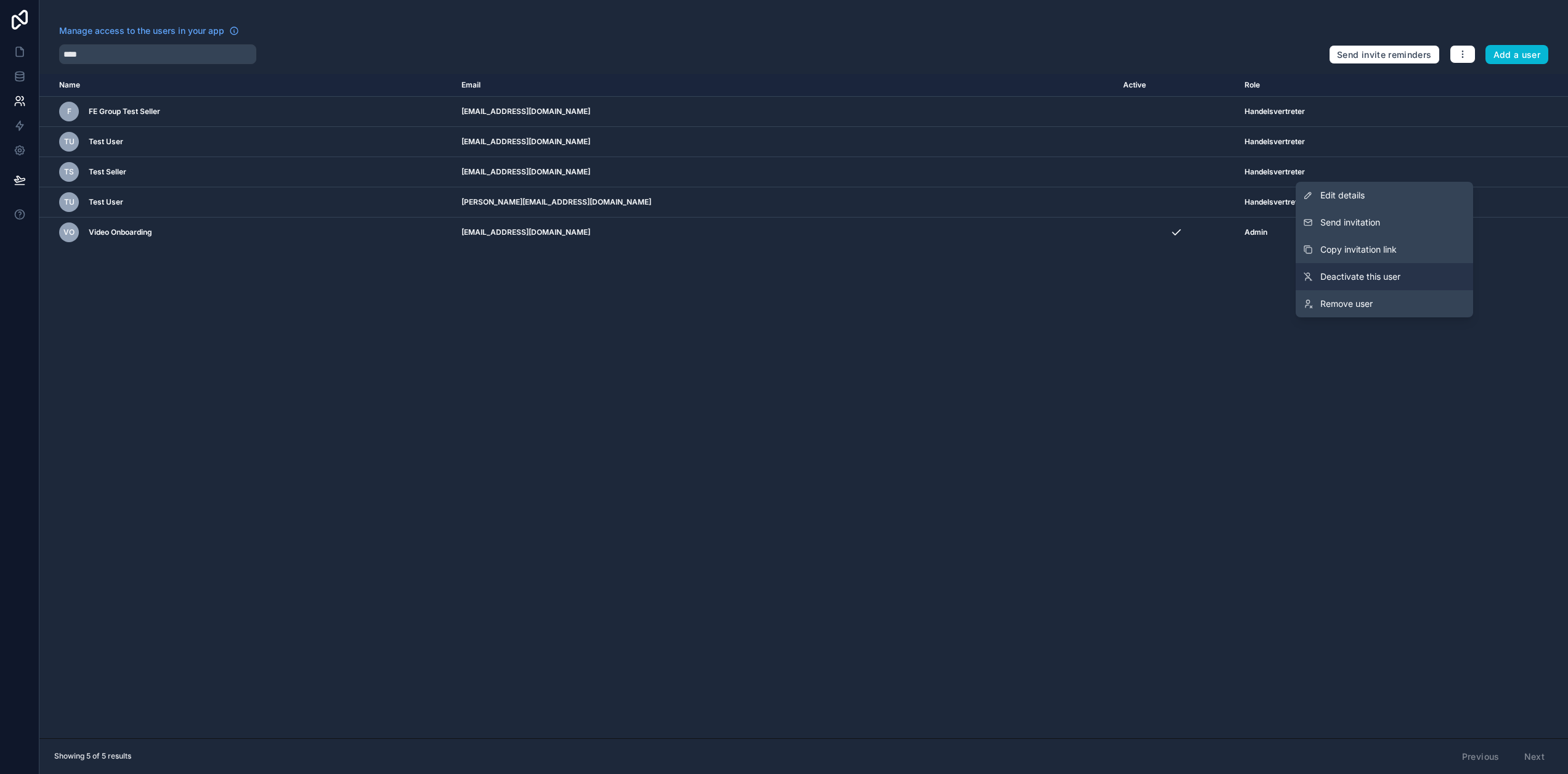
click at [1396, 275] on span "Deactivate this user" at bounding box center [1360, 276] width 80 height 12
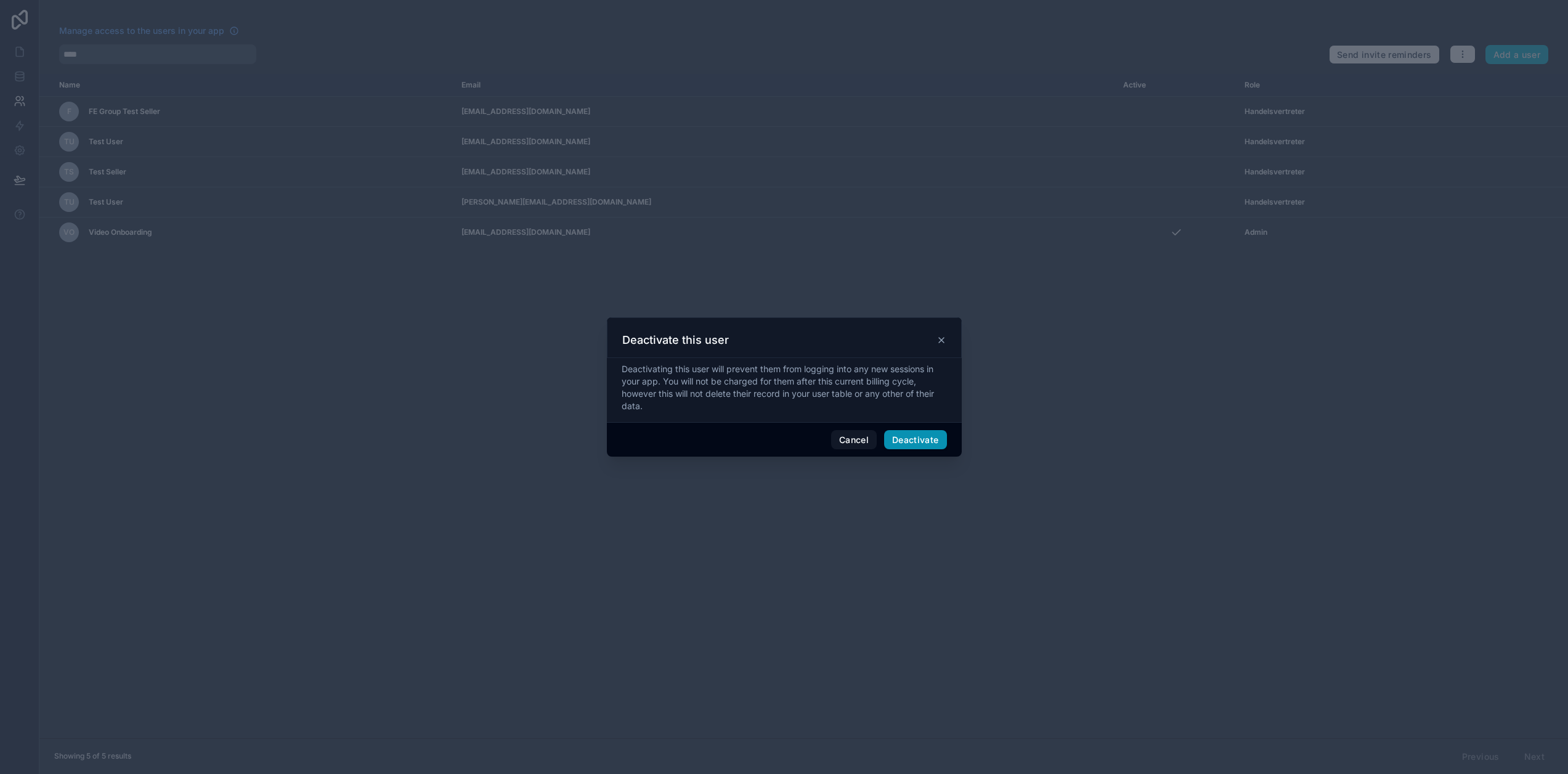
click at [928, 440] on button "Deactivate" at bounding box center [915, 440] width 63 height 20
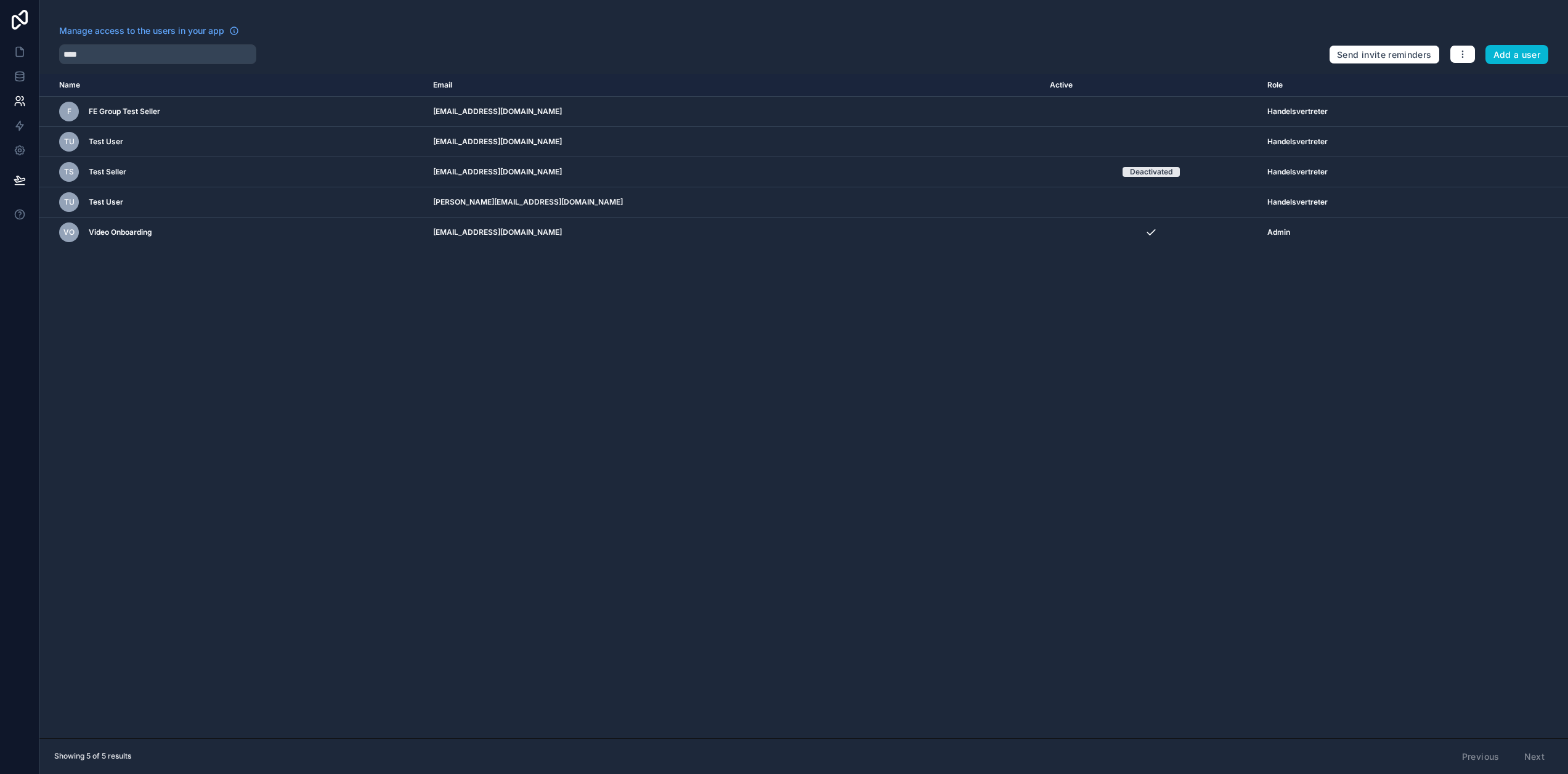
click at [513, 296] on div "Name Email Active Role [DOMAIN_NAME] F FE Group Test Seller [EMAIL_ADDRESS][DOM…" at bounding box center [804, 406] width 1529 height 665
click at [124, 60] on input "****" at bounding box center [158, 54] width 197 height 20
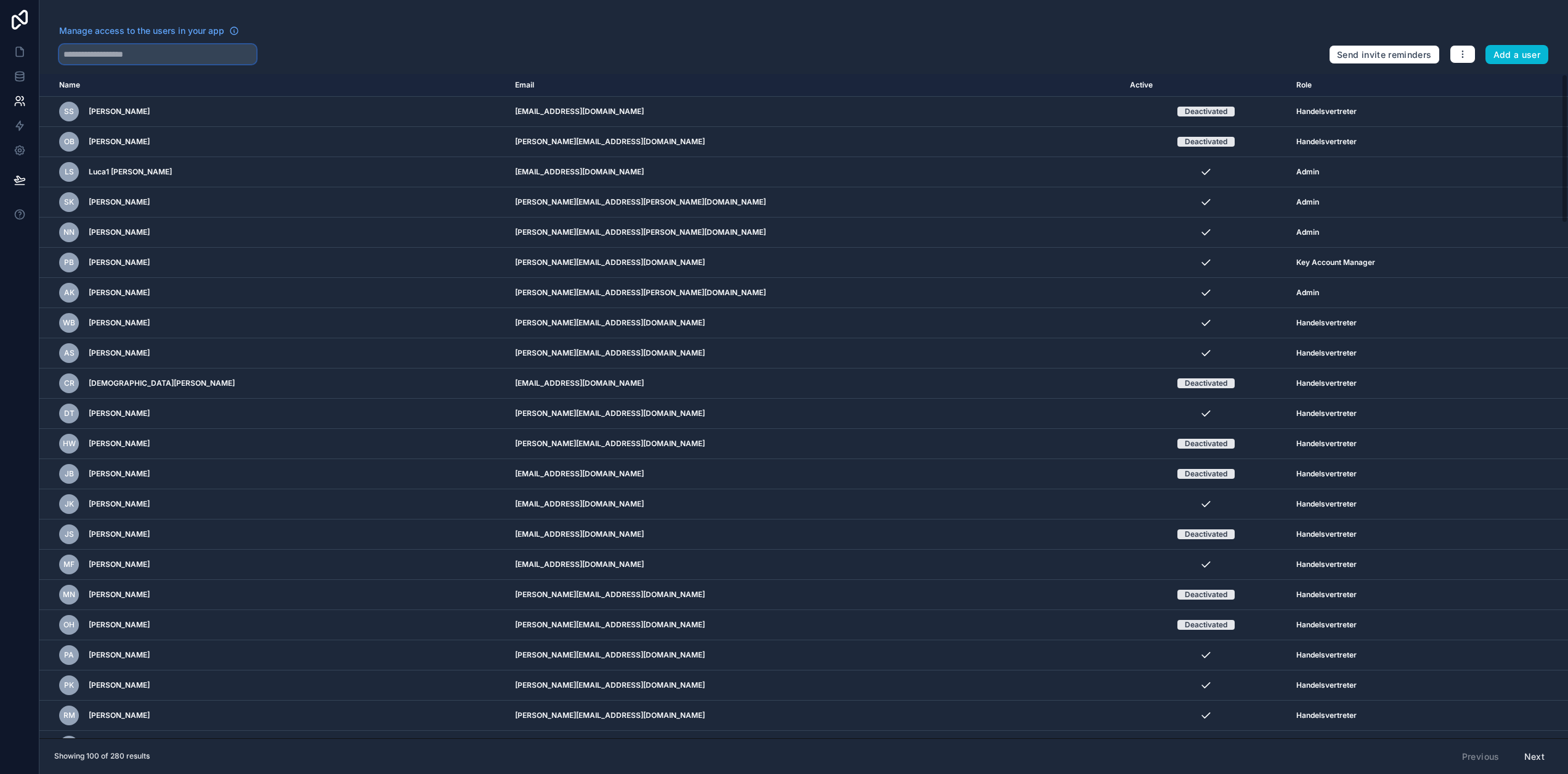
click at [117, 57] on input "text" at bounding box center [158, 54] width 197 height 20
click at [16, 151] on icon at bounding box center [20, 150] width 9 height 9
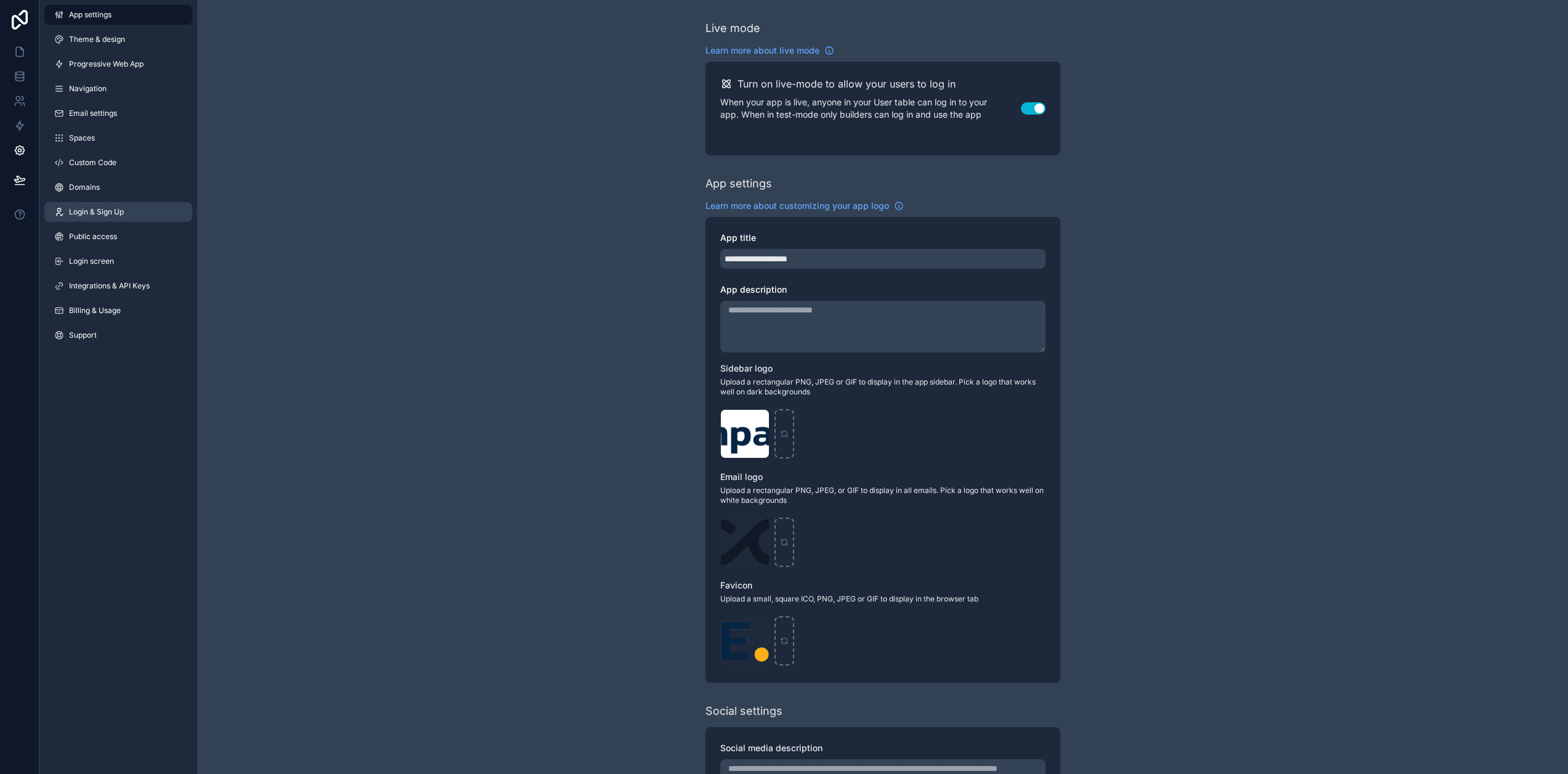
click at [107, 212] on span "Login & Sign Up" at bounding box center [96, 212] width 55 height 10
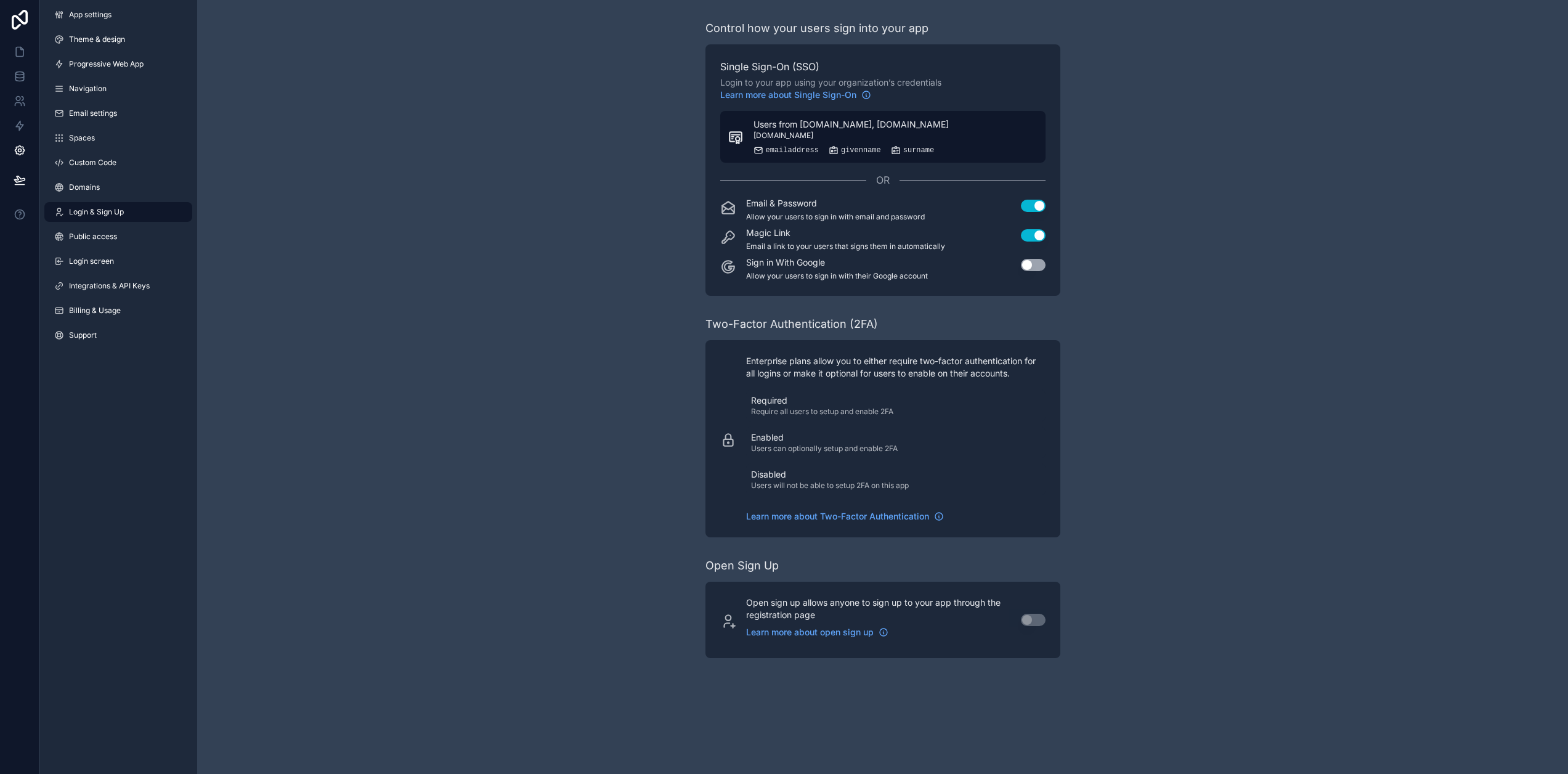
click at [889, 132] on div "Users from [DOMAIN_NAME], [DOMAIN_NAME] [DOMAIN_NAME] emailaddress givenname su…" at bounding box center [851, 137] width 195 height 37
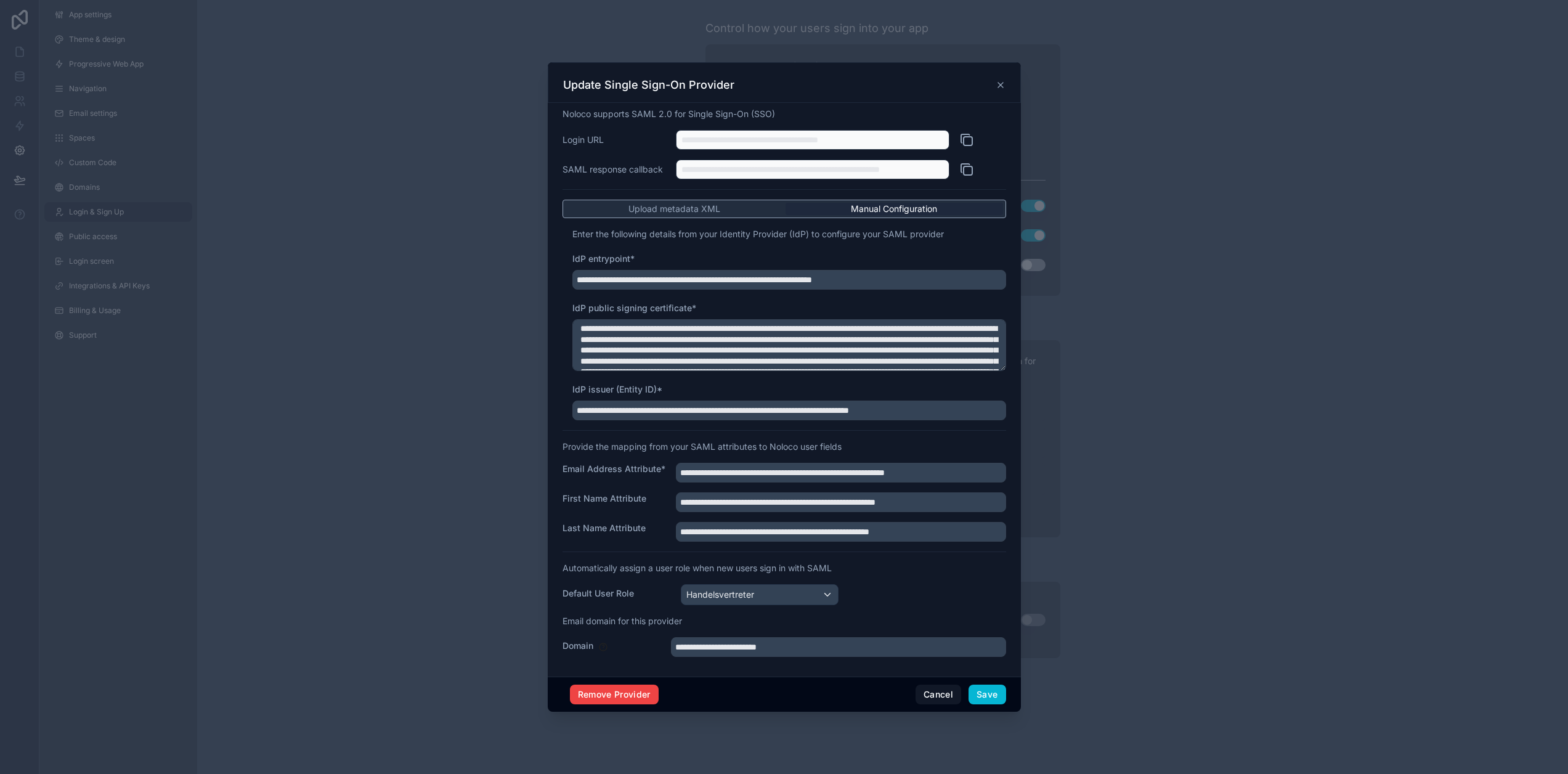
scroll to position [9, 0]
drag, startPoint x: 711, startPoint y: 641, endPoint x: 671, endPoint y: 643, distance: 40.0
click at [671, 643] on input "**********" at bounding box center [838, 647] width 335 height 20
click at [870, 640] on input "**********" at bounding box center [838, 647] width 335 height 20
type input "**********"
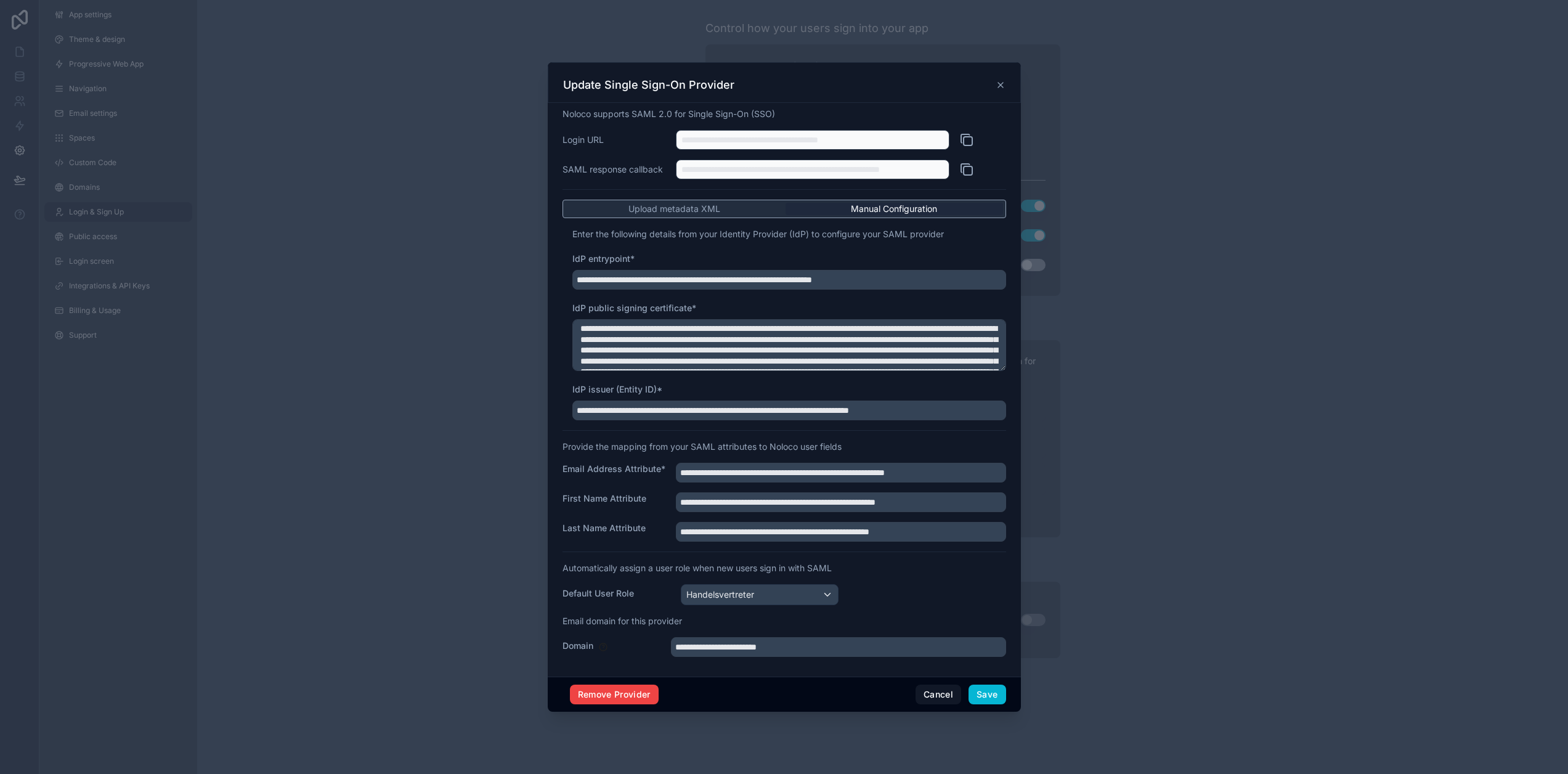
click at [891, 658] on div "**********" at bounding box center [784, 388] width 444 height 559
click at [976, 686] on button "Save" at bounding box center [987, 695] width 37 height 20
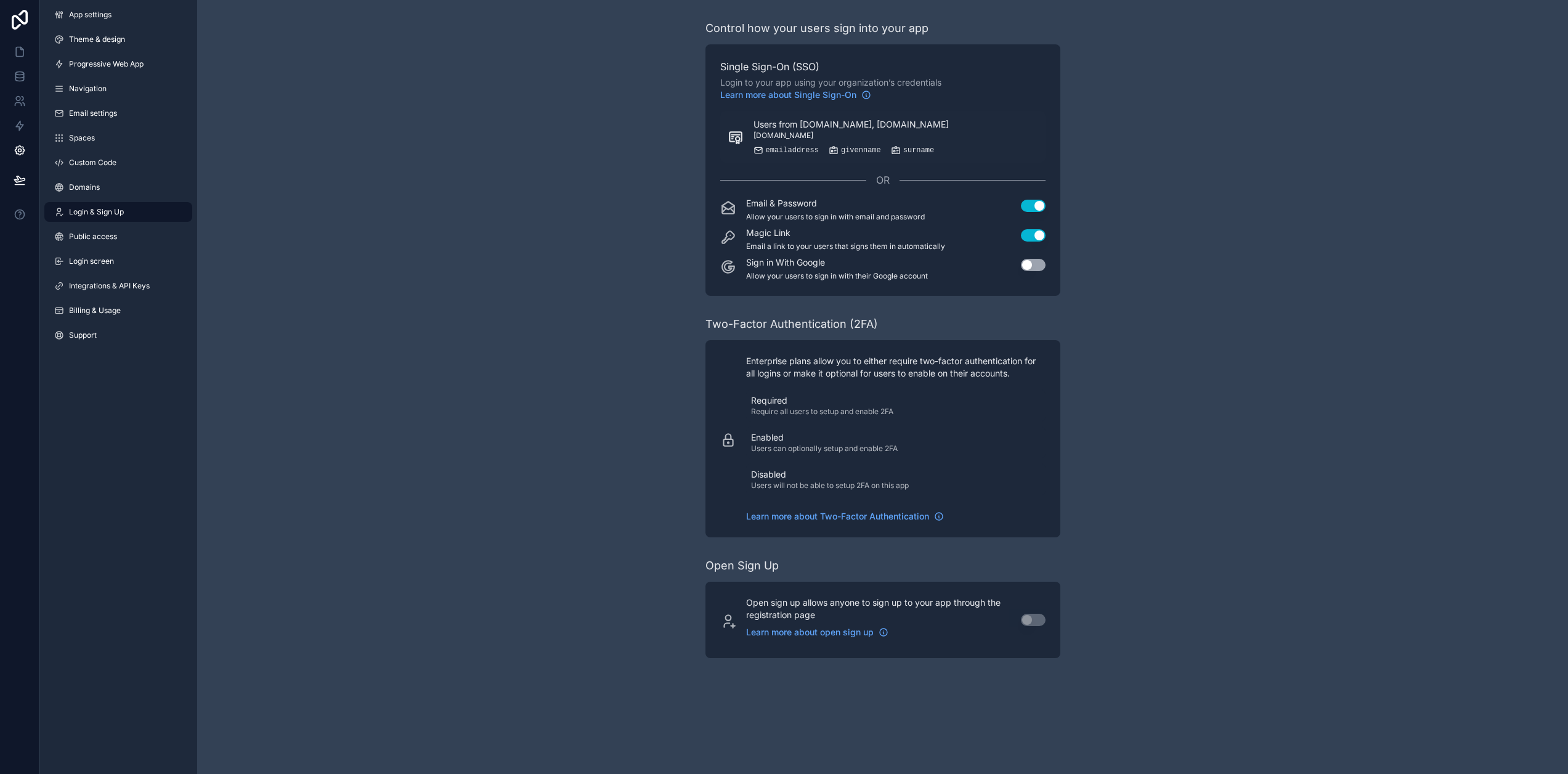
click at [1199, 515] on div "Control how your users sign into your app Single Sign-On (SSO) Login to your ap…" at bounding box center [883, 339] width 1371 height 678
click at [901, 131] on div "Users from enpal-partner.de, enpal.de login.microsoftonline.com emailaddress gi…" at bounding box center [851, 137] width 195 height 37
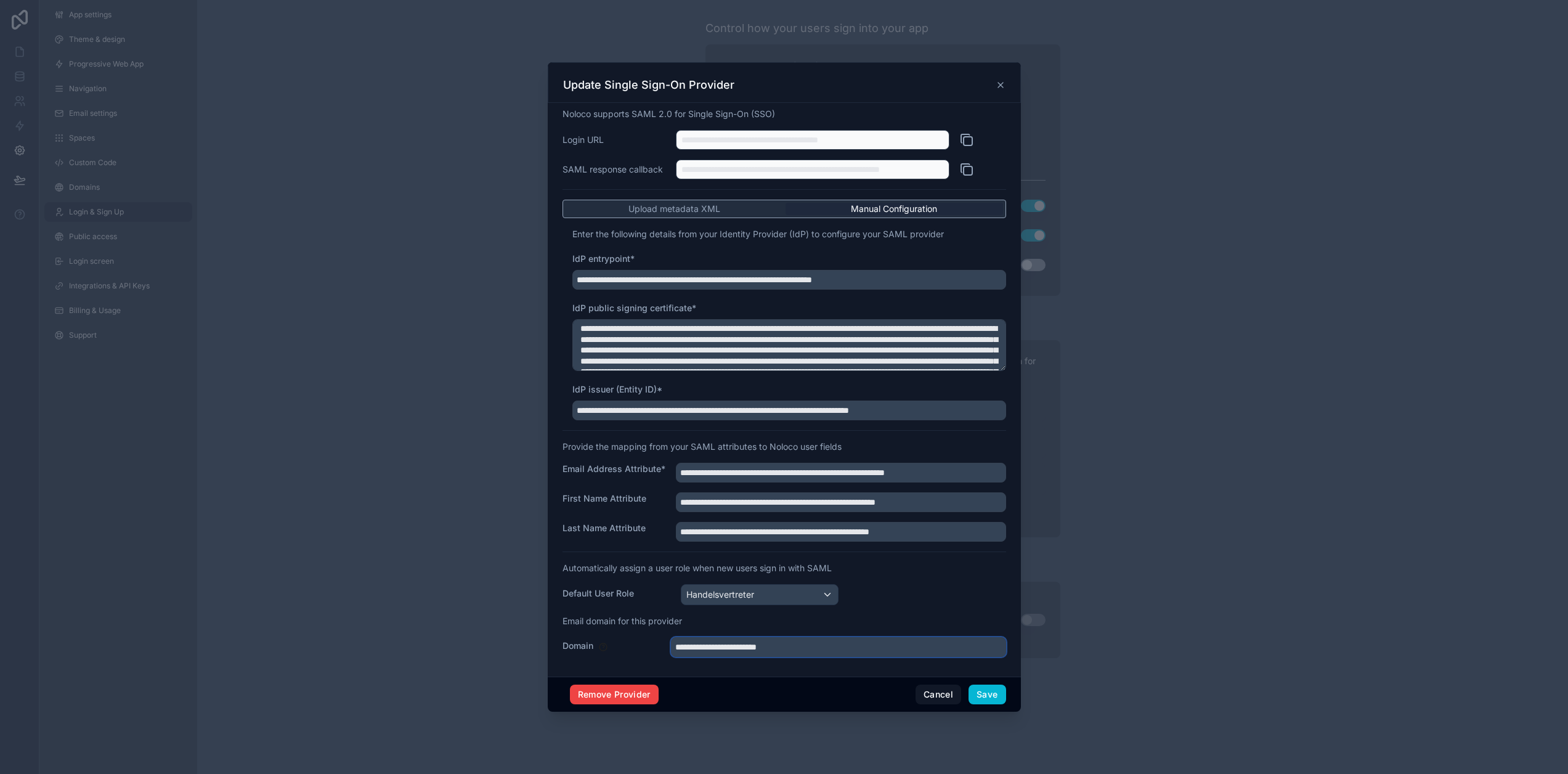
click at [811, 653] on input "**********" at bounding box center [838, 647] width 335 height 20
click at [939, 694] on button "Cancel" at bounding box center [939, 695] width 46 height 20
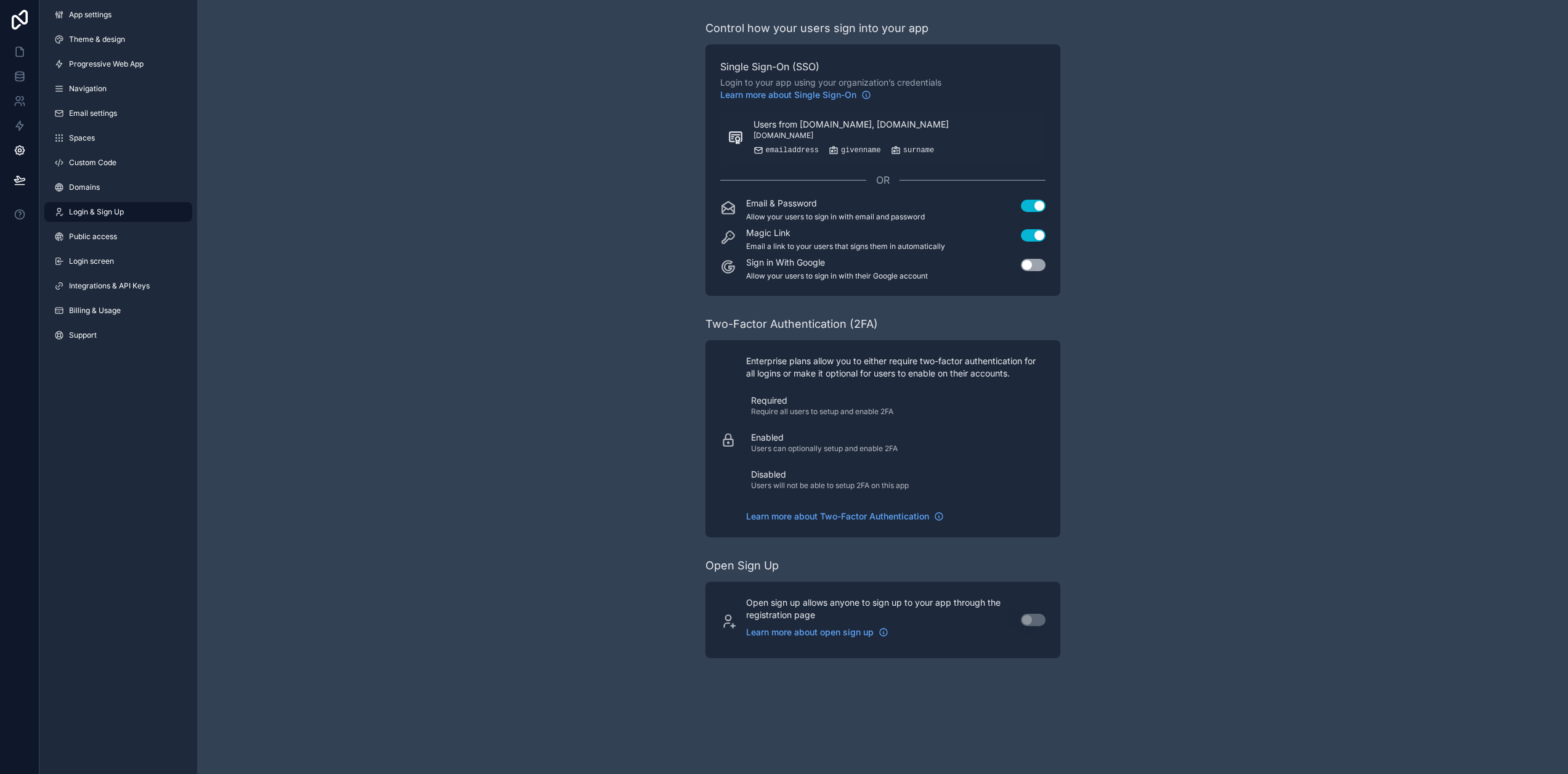
click at [1212, 260] on div "Control how your users sign into your app Single Sign-On (SSO) Login to your ap…" at bounding box center [883, 339] width 1371 height 678
